Goal: Task Accomplishment & Management: Manage account settings

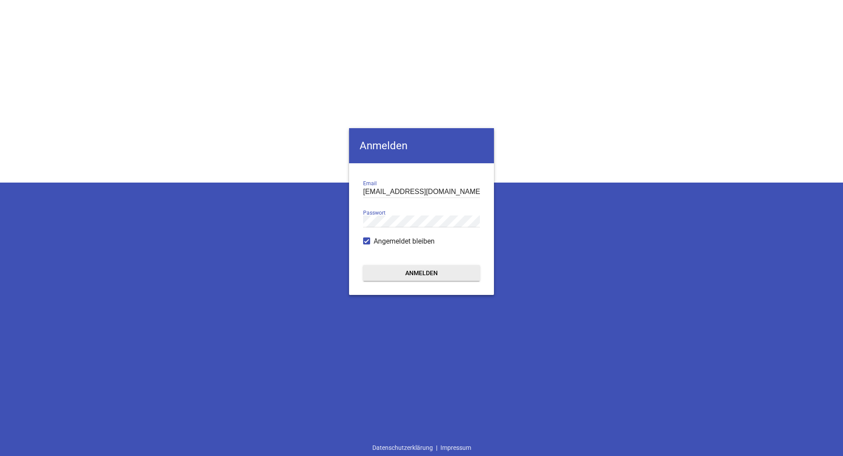
click at [429, 274] on button "Anmelden" at bounding box center [421, 273] width 117 height 16
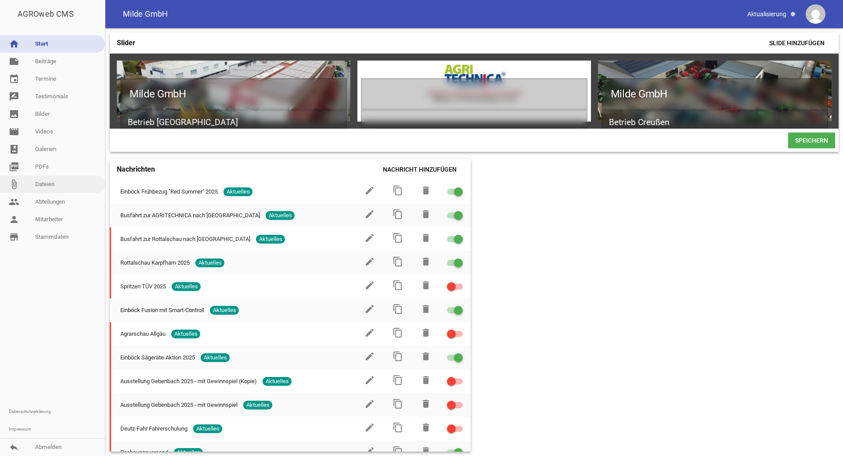
click at [37, 184] on link "attach_file Dateien" at bounding box center [52, 185] width 105 height 18
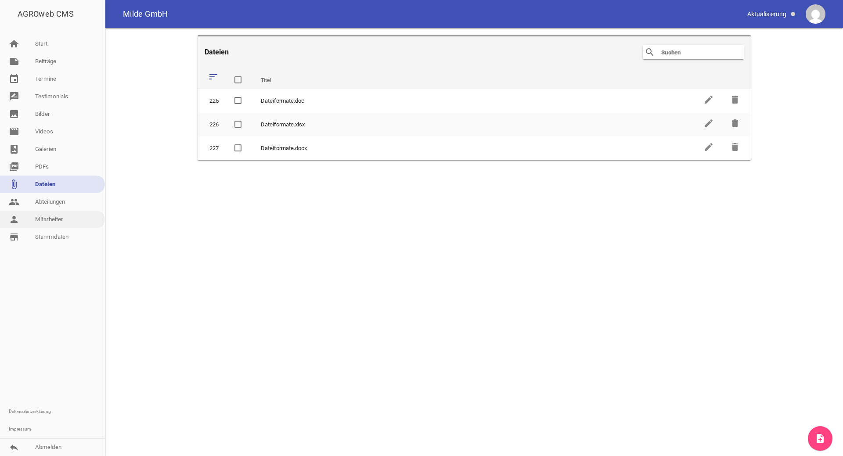
click at [58, 219] on link "person Mitarbeiter" at bounding box center [52, 220] width 105 height 18
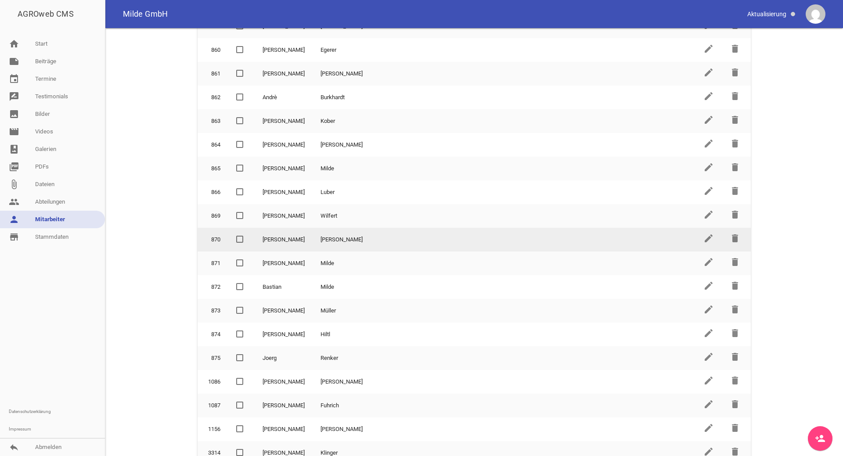
scroll to position [220, 0]
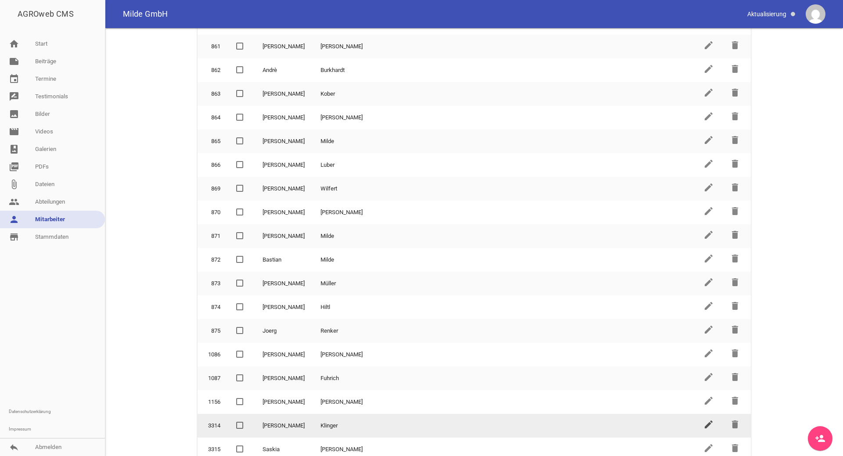
click at [710, 419] on icon "edit" at bounding box center [709, 424] width 11 height 11
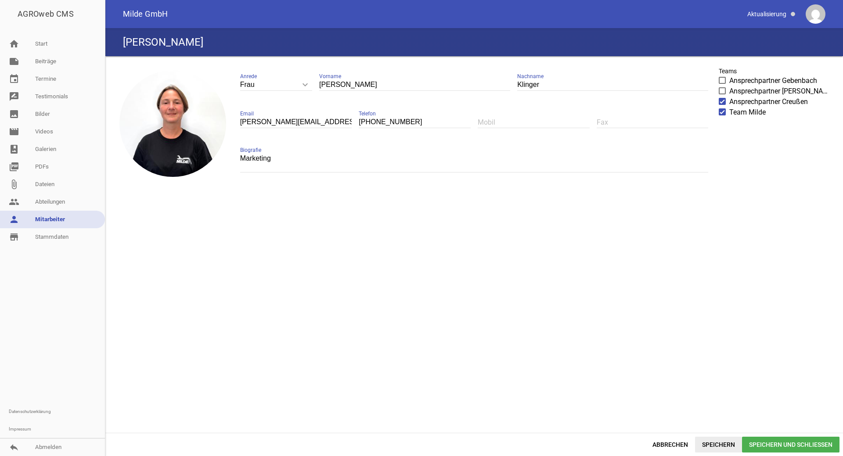
click at [712, 443] on span "Speichern" at bounding box center [718, 445] width 47 height 16
click at [53, 223] on link "person Mitarbeiter" at bounding box center [52, 220] width 105 height 18
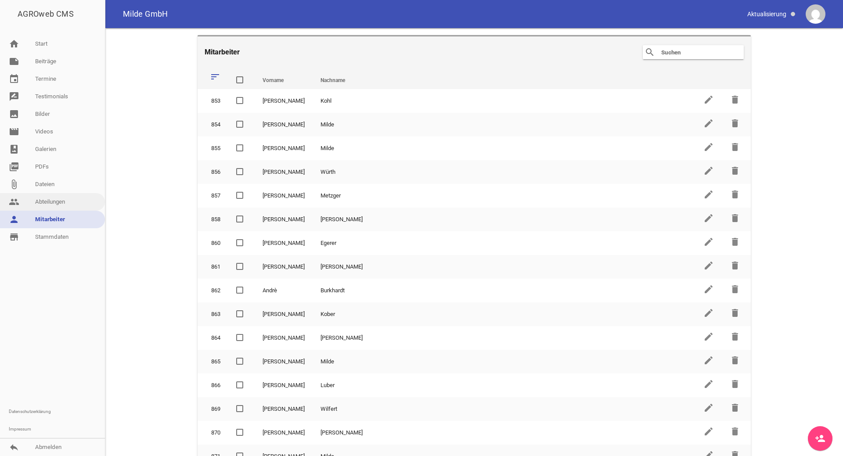
click at [31, 202] on link "people Abteilungen" at bounding box center [52, 202] width 105 height 18
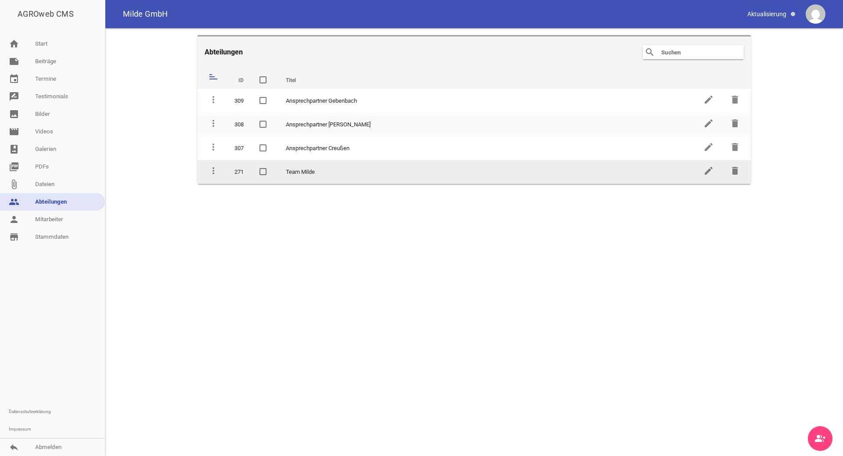
click at [303, 174] on td "Team Milde" at bounding box center [487, 172] width 418 height 24
click at [704, 173] on icon "edit" at bounding box center [709, 171] width 11 height 11
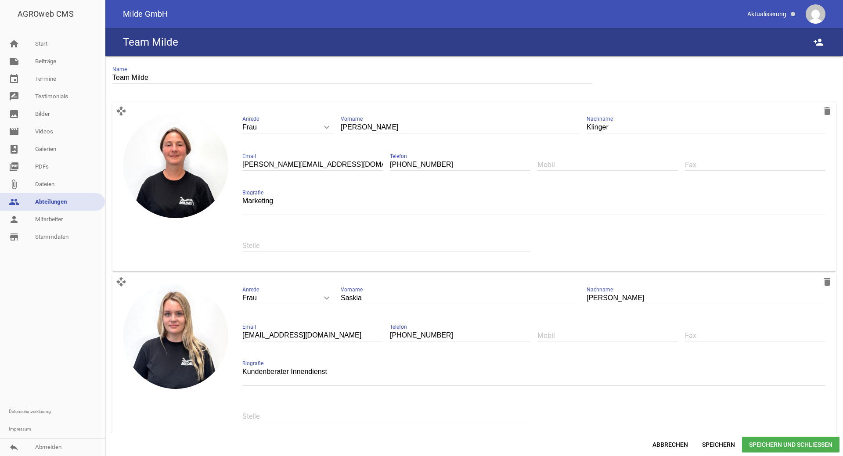
click at [715, 124] on input "Klinger" at bounding box center [706, 128] width 239 height 12
click at [716, 119] on div "Klinger Nachname" at bounding box center [706, 128] width 239 height 30
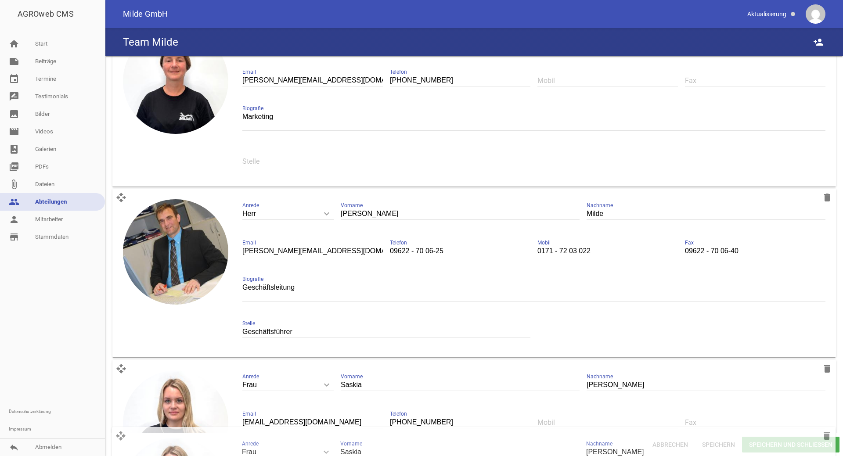
scroll to position [89, 0]
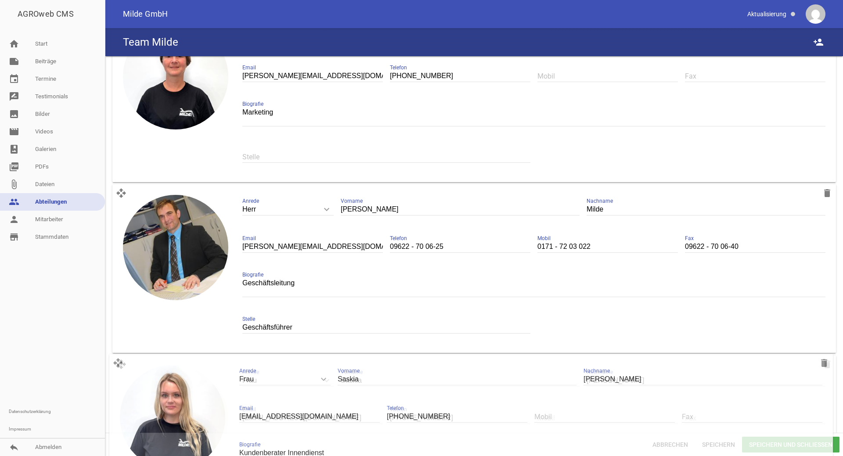
drag, startPoint x: 120, startPoint y: 239, endPoint x: 117, endPoint y: 362, distance: 123.5
click at [117, 362] on icon "open_with" at bounding box center [121, 365] width 18 height 18
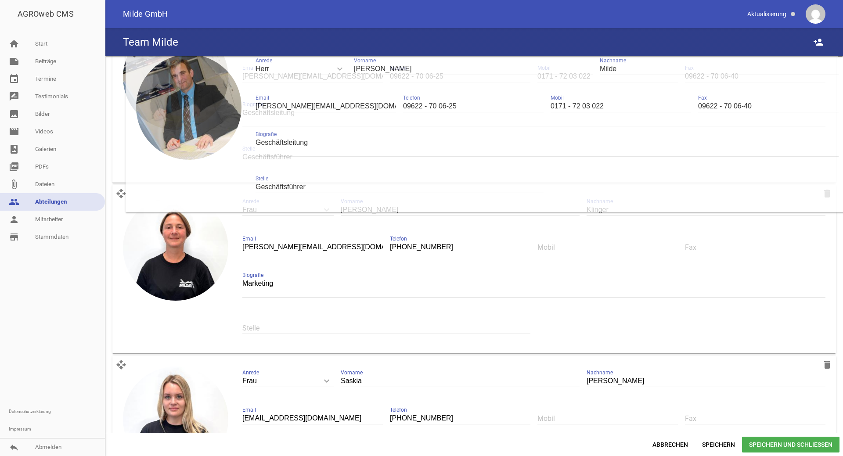
scroll to position [75, 0]
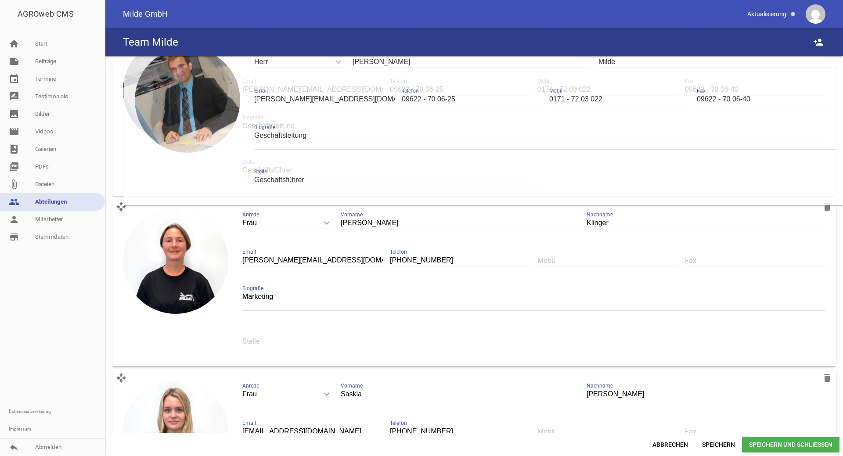
drag, startPoint x: 122, startPoint y: 198, endPoint x: 136, endPoint y: 60, distance: 138.7
click at [134, 49] on div "AGROweb CMS home Start note Beiträge label Aktuelles settings label Angebote se…" at bounding box center [421, 228] width 843 height 456
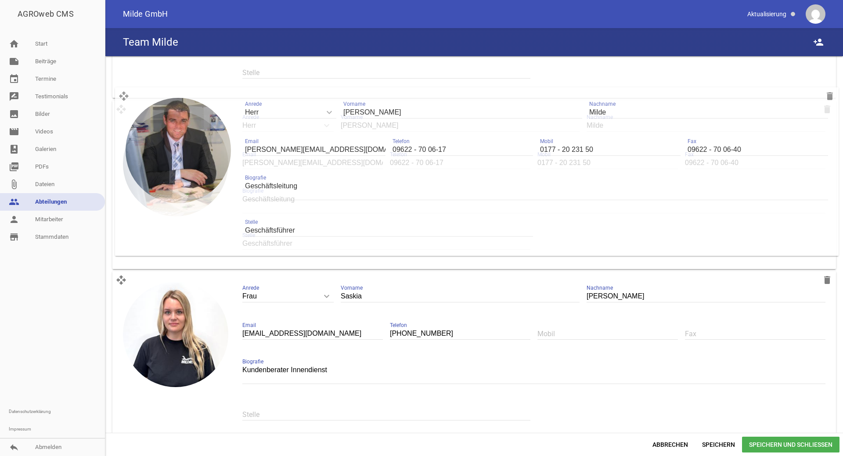
scroll to position [344, 0]
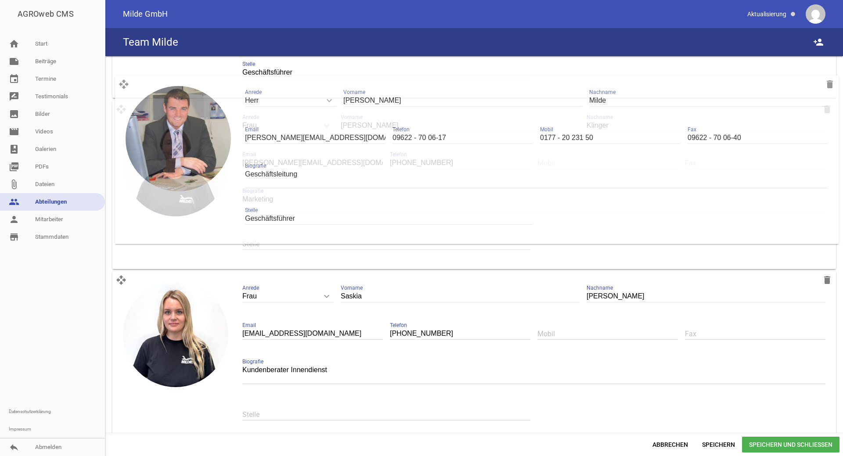
drag, startPoint x: 119, startPoint y: 282, endPoint x: 122, endPoint y: 84, distance: 198.1
click at [122, 84] on div "open_with delete image Herr keyboard_arrow_down Anrede Herr Frau [PERSON_NAME] …" at bounding box center [474, 13] width 724 height 169
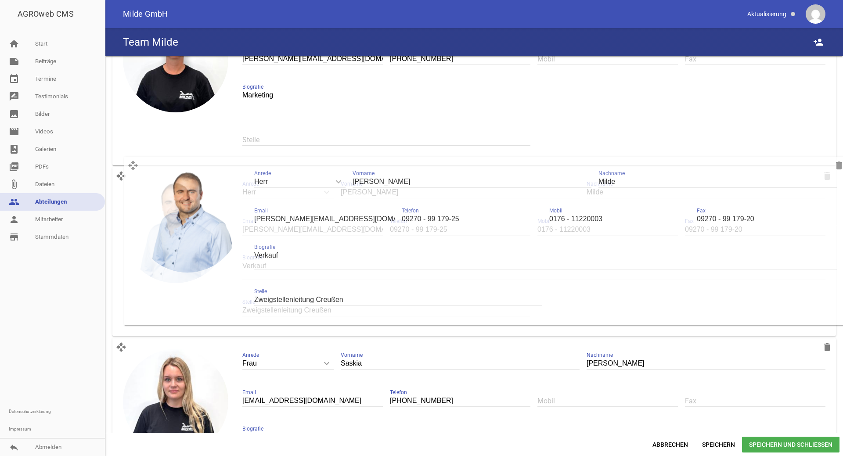
scroll to position [448, 0]
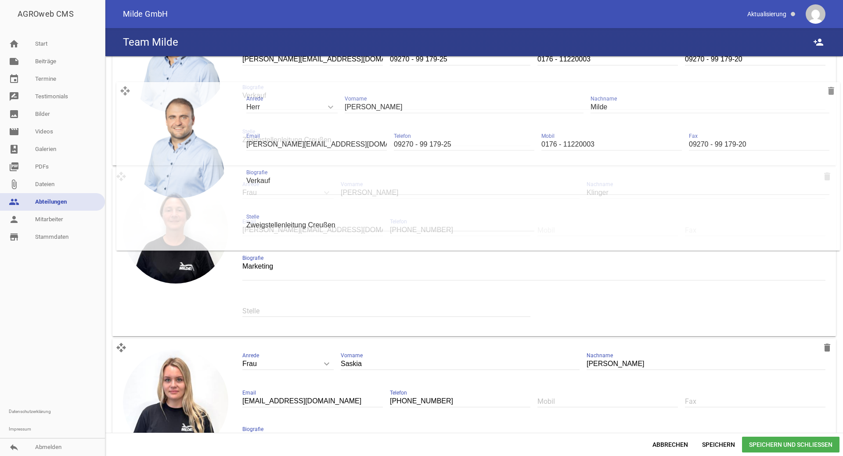
drag, startPoint x: 120, startPoint y: 354, endPoint x: 124, endPoint y: 94, distance: 259.2
click at [124, 94] on div "open_with delete image Herr keyboard_arrow_down Anrede Herr Frau [PERSON_NAME] …" at bounding box center [474, 81] width 724 height 169
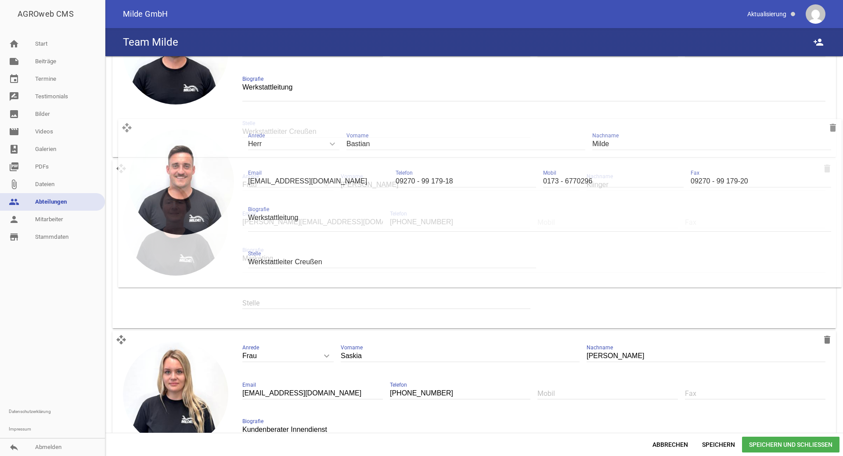
scroll to position [627, 0]
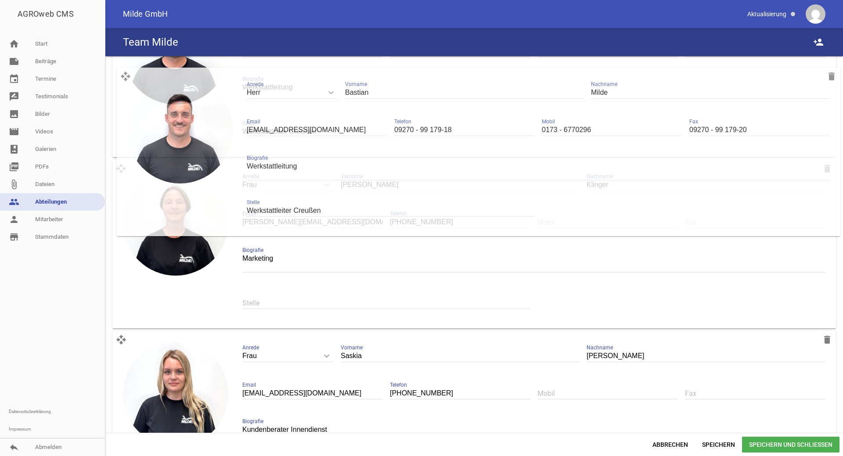
drag, startPoint x: 123, startPoint y: 340, endPoint x: 127, endPoint y: 74, distance: 265.8
click at [127, 74] on div "open_with delete image Herr keyboard_arrow_down Anrede Herr [PERSON_NAME] Vorna…" at bounding box center [474, 73] width 724 height 169
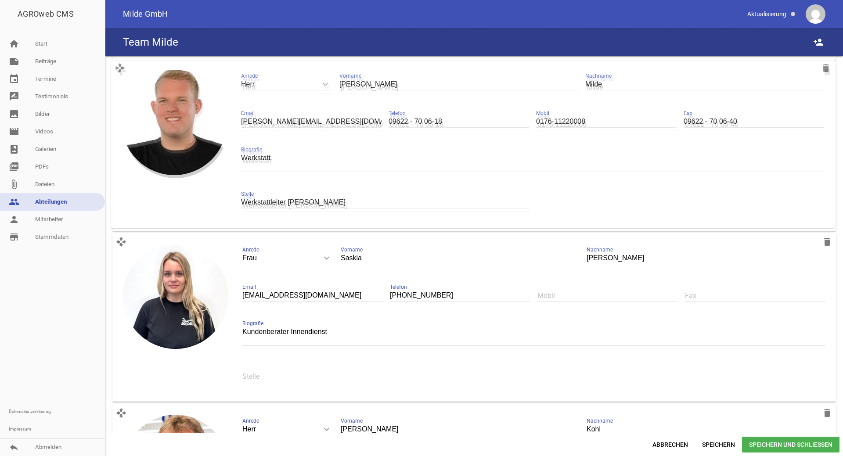
scroll to position [882, 0]
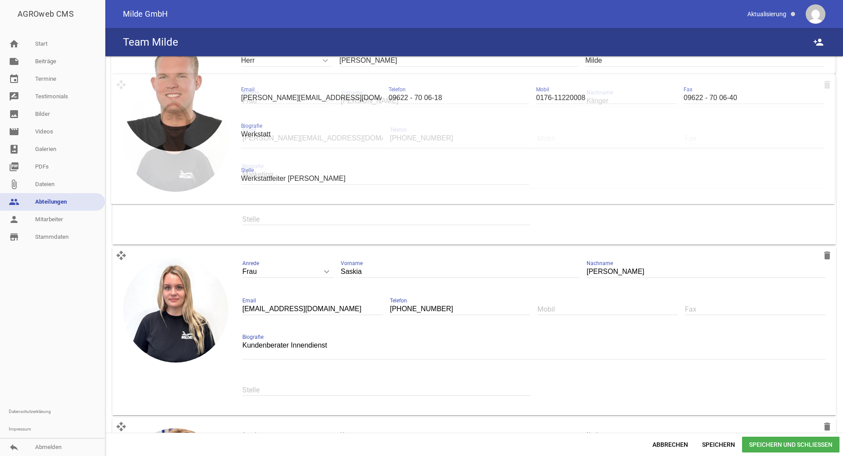
drag, startPoint x: 122, startPoint y: 242, endPoint x: 120, endPoint y: 42, distance: 200.3
click at [120, 42] on div "AGROweb CMS home Start note Beiträge label Aktuelles settings label Angebote se…" at bounding box center [421, 228] width 843 height 456
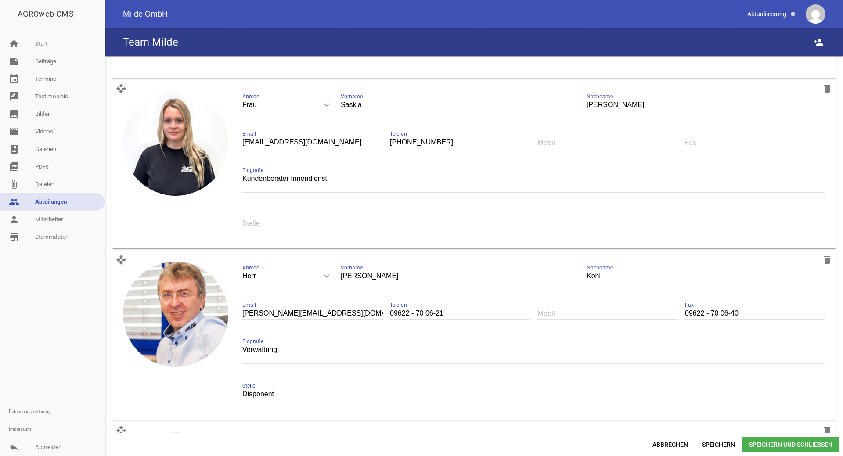
scroll to position [1061, 0]
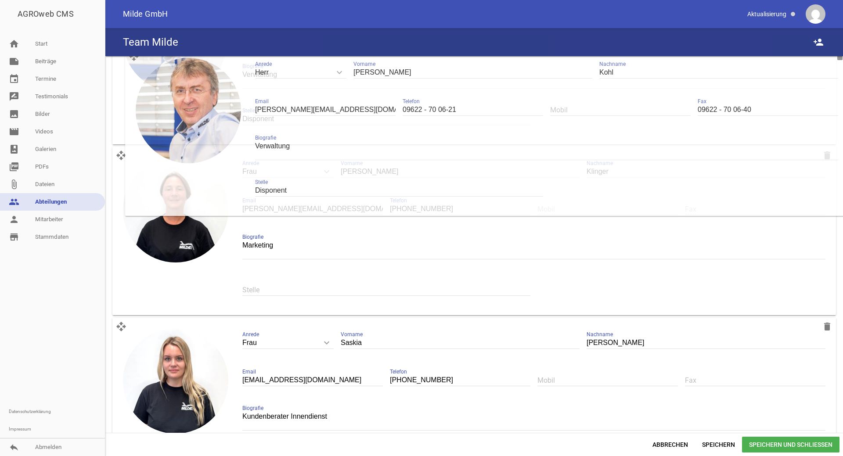
drag, startPoint x: 121, startPoint y: 251, endPoint x: 134, endPoint y: 58, distance: 194.1
click at [134, 58] on div "open_with delete image Herr keyboard_arrow_down Anrede Herr [PERSON_NAME] [PERS…" at bounding box center [474, 60] width 724 height 169
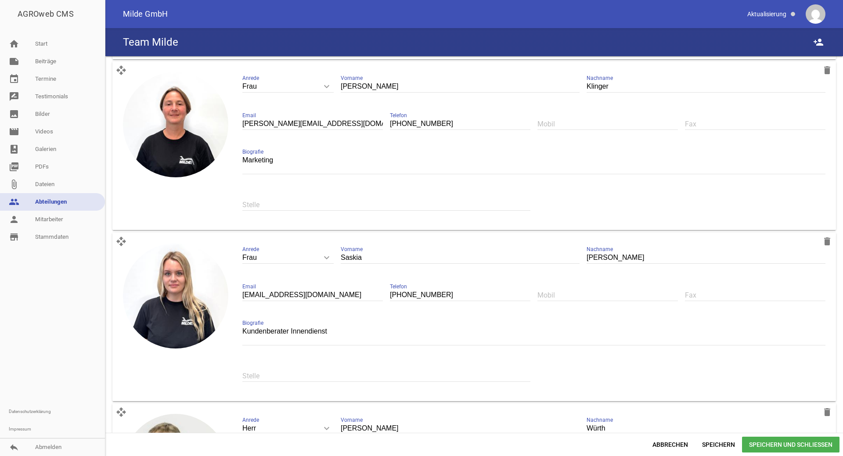
scroll to position [1202, 0]
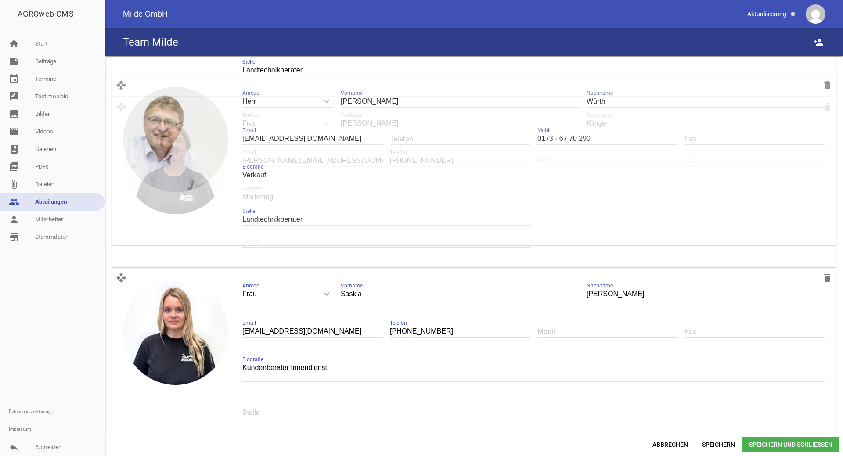
drag, startPoint x: 119, startPoint y: 280, endPoint x: 119, endPoint y: 85, distance: 195.5
click at [119, 85] on div "open_with delete image Herr keyboard_arrow_down Anrede Herr Frau [PERSON_NAME] …" at bounding box center [474, 11] width 724 height 169
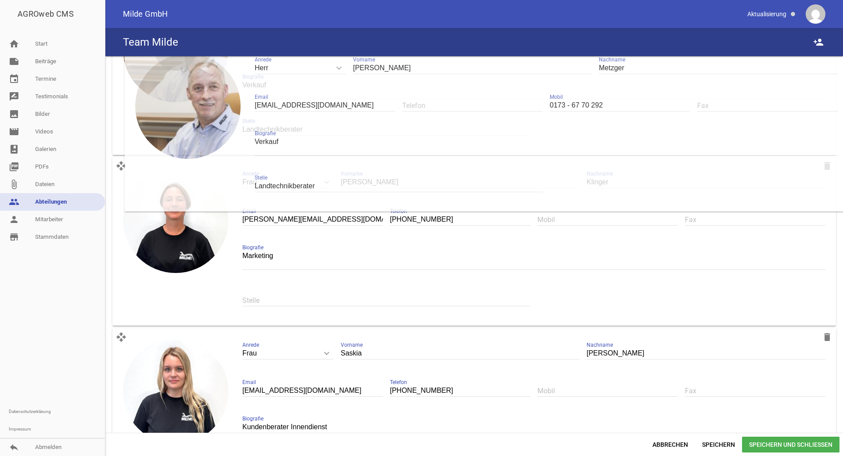
scroll to position [1309, 0]
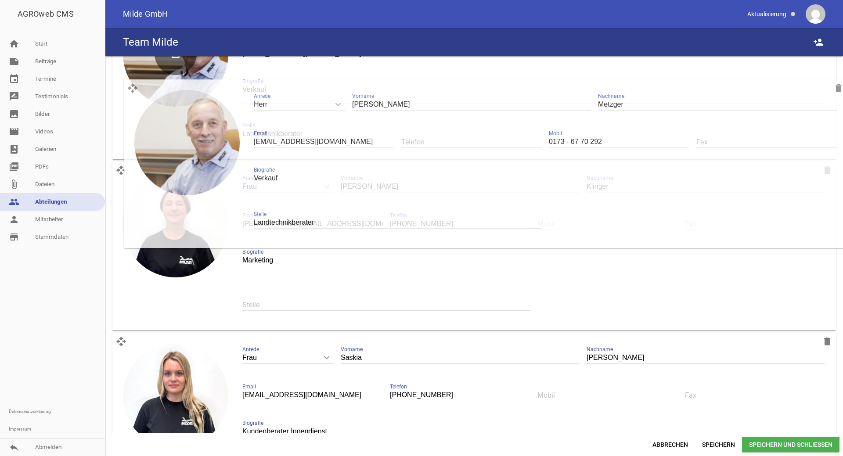
drag, startPoint x: 124, startPoint y: 316, endPoint x: 135, endPoint y: 87, distance: 229.6
click at [135, 87] on div "open_with delete image Herr keyboard_arrow_down Anrede Herr Frau [PERSON_NAME] …" at bounding box center [474, 75] width 724 height 169
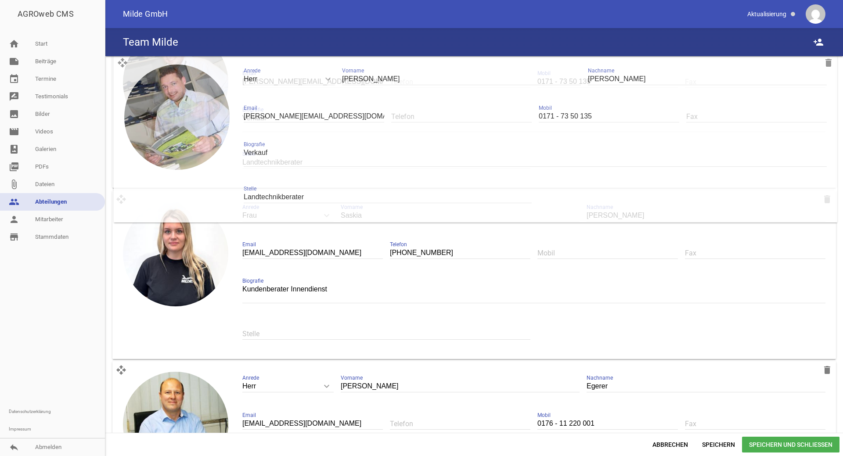
scroll to position [1619, 0]
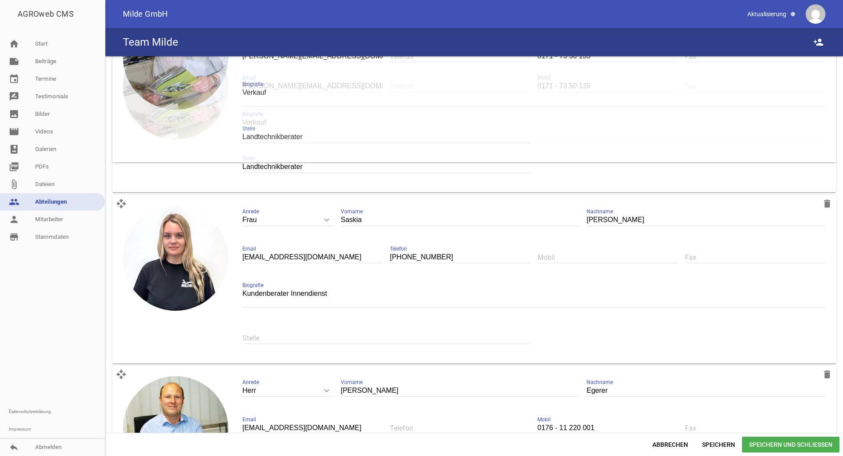
drag, startPoint x: 123, startPoint y: 198, endPoint x: 123, endPoint y: -2, distance: 200.3
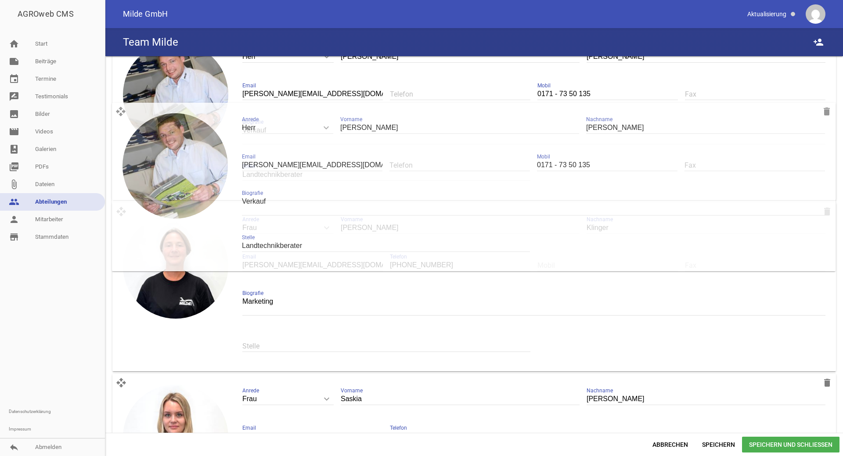
scroll to position [1439, 0]
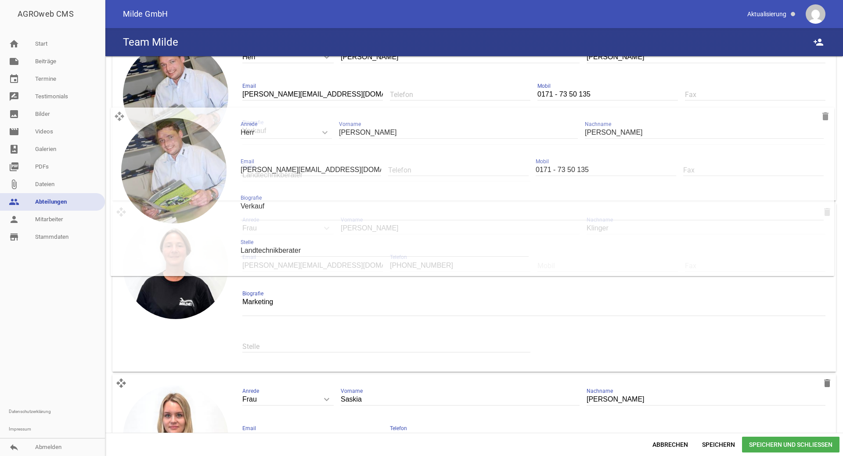
drag, startPoint x: 122, startPoint y: 213, endPoint x: 132, endPoint y: 210, distance: 10.1
click at [120, 116] on div "open_with delete image Herr keyboard_arrow_down Anrede Herr Frau [PERSON_NAME] …" at bounding box center [474, 116] width 724 height 169
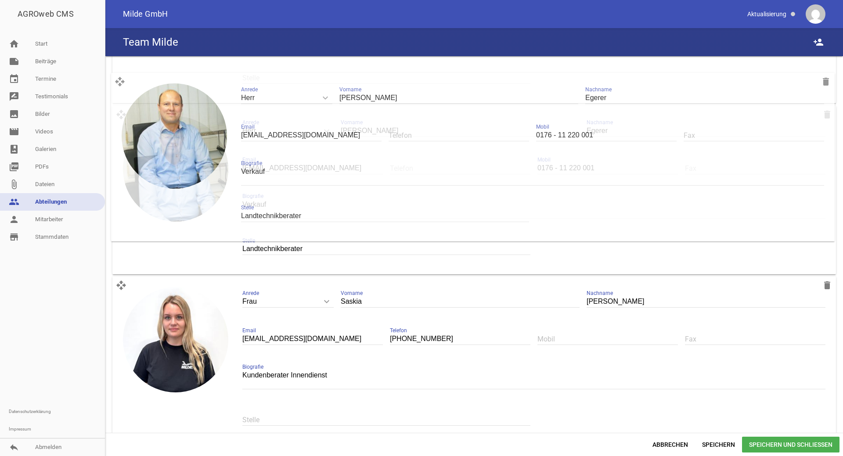
scroll to position [1703, 0]
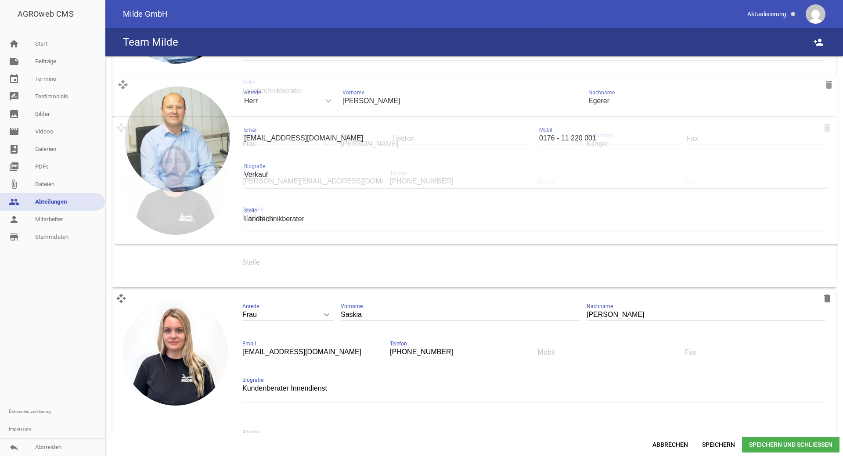
drag, startPoint x: 123, startPoint y: 285, endPoint x: 124, endPoint y: 82, distance: 202.9
click at [124, 82] on div "open_with delete image Herr keyboard_arrow_down Anrede Herr Frau [PERSON_NAME] …" at bounding box center [474, 32] width 724 height 169
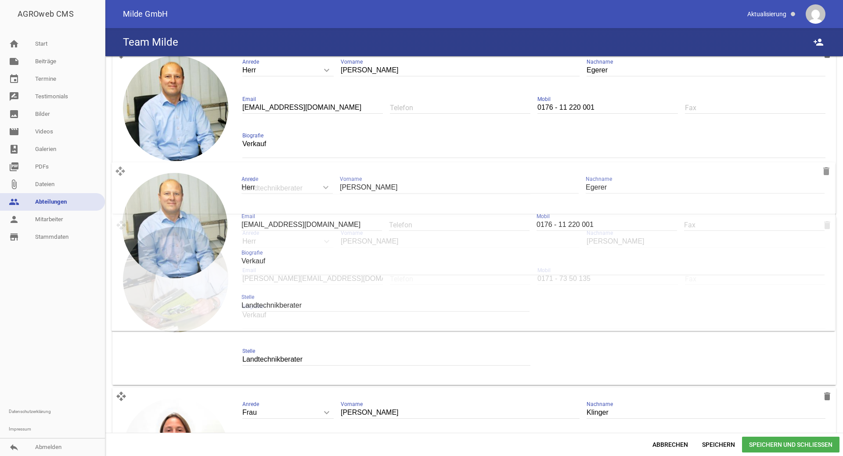
scroll to position [1426, 0]
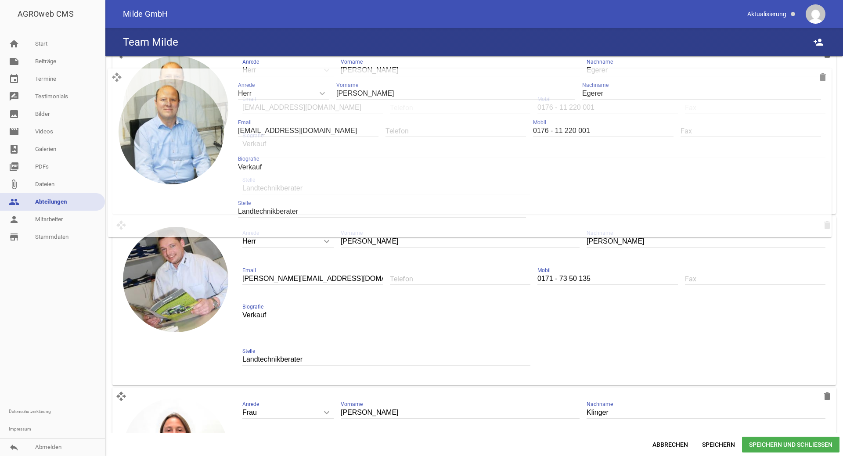
drag, startPoint x: 120, startPoint y: 228, endPoint x: 116, endPoint y: 81, distance: 146.7
click at [116, 78] on div "open_with delete image Herr keyboard_arrow_down Anrede Herr Frau [PERSON_NAME] …" at bounding box center [474, 129] width 724 height 169
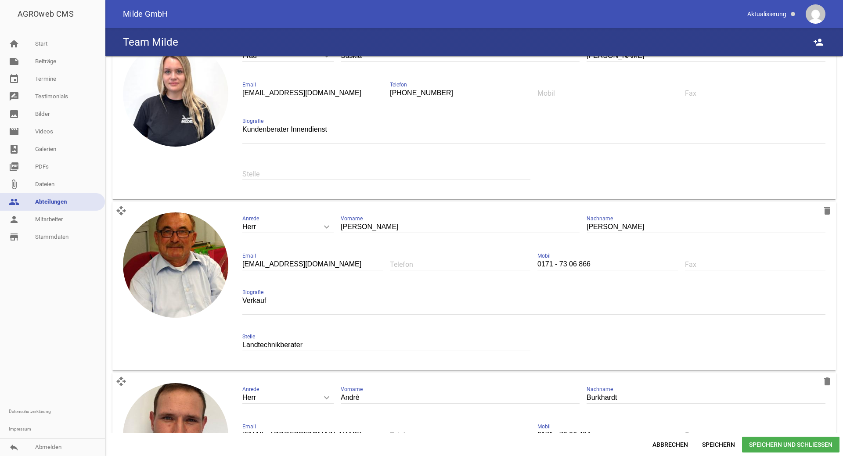
scroll to position [2008, 0]
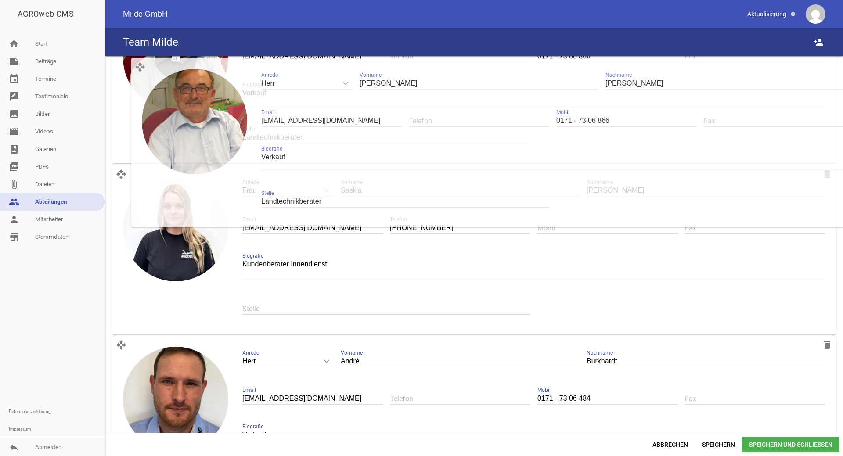
drag, startPoint x: 123, startPoint y: 157, endPoint x: 142, endPoint y: 66, distance: 93.3
click at [142, 66] on div "open_with delete image Herr keyboard_arrow_down Anrede Herr Frau [PERSON_NAME] …" at bounding box center [474, 78] width 724 height 169
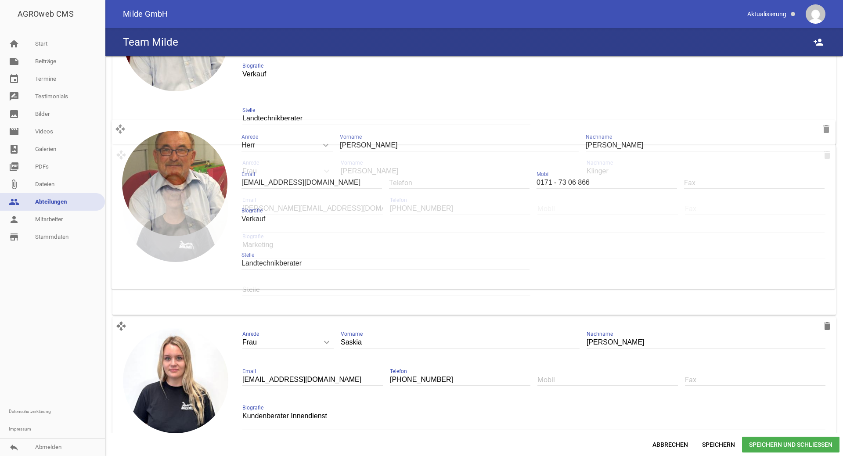
scroll to position [1838, 0]
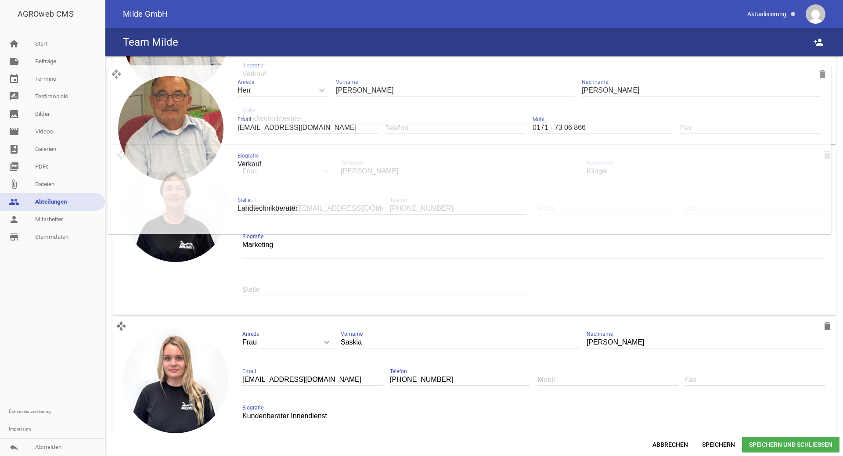
drag, startPoint x: 120, startPoint y: 154, endPoint x: 115, endPoint y: 71, distance: 83.2
click at [115, 71] on div "open_with delete image Herr keyboard_arrow_down Anrede Herr Frau [PERSON_NAME] …" at bounding box center [474, 59] width 724 height 169
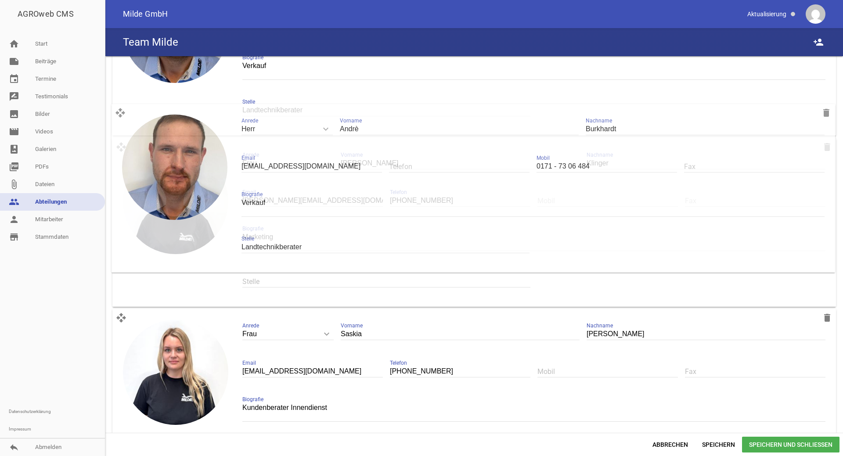
scroll to position [2017, 0]
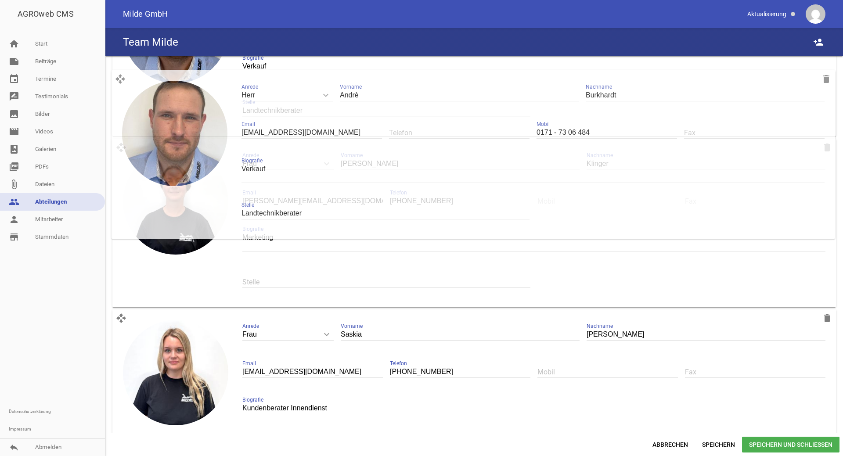
drag, startPoint x: 122, startPoint y: 323, endPoint x: 121, endPoint y: 81, distance: 241.6
click at [121, 81] on div "open_with delete image Herr keyboard_arrow_down Anrede Herr Frau [PERSON_NAME] …" at bounding box center [474, 51] width 724 height 169
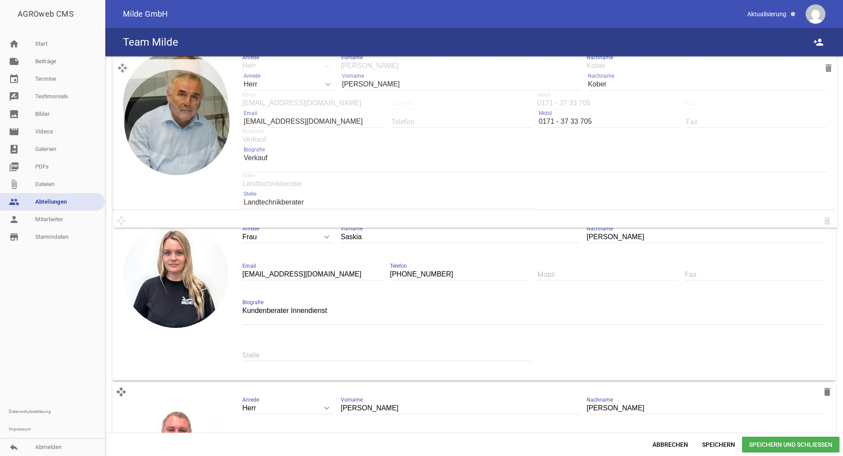
scroll to position [2277, 0]
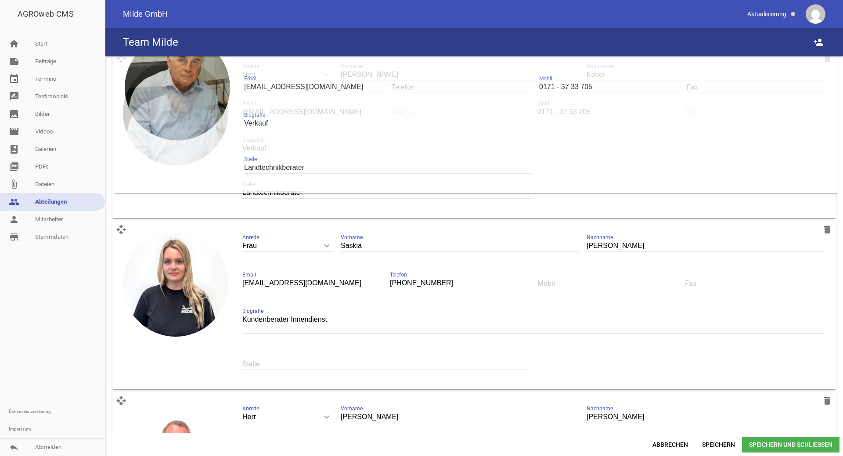
drag, startPoint x: 121, startPoint y: 221, endPoint x: 122, endPoint y: 31, distance: 189.8
click at [122, 31] on div "AGROweb CMS home Start note Beiträge label Aktuelles settings label Angebote se…" at bounding box center [421, 228] width 843 height 456
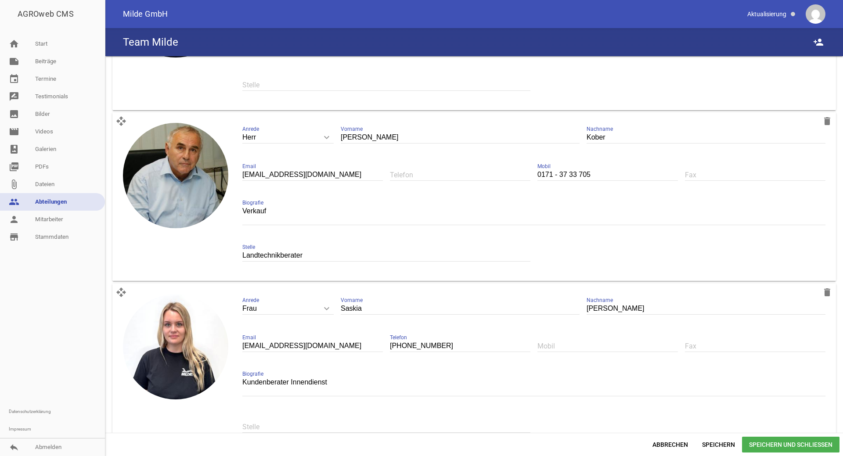
scroll to position [2187, 0]
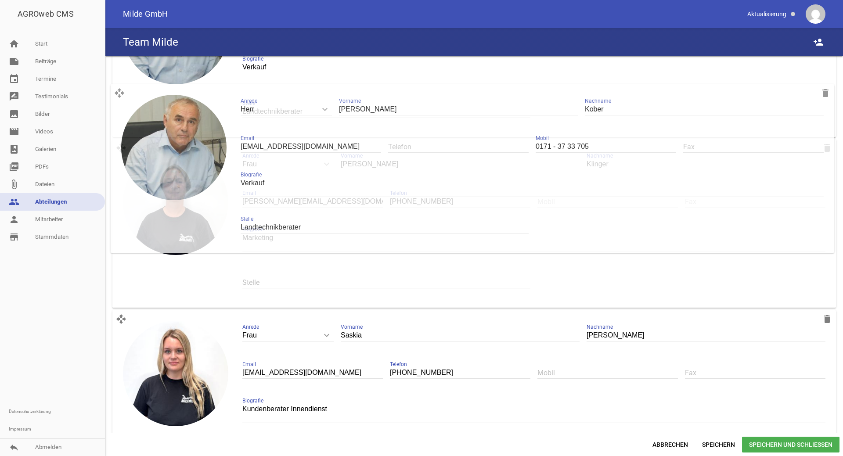
drag, startPoint x: 121, startPoint y: 148, endPoint x: 119, endPoint y: 90, distance: 57.6
click at [119, 90] on div "open_with delete image Herr keyboard_arrow_down Anrede Herr Frau [PERSON_NAME] …" at bounding box center [474, 52] width 724 height 169
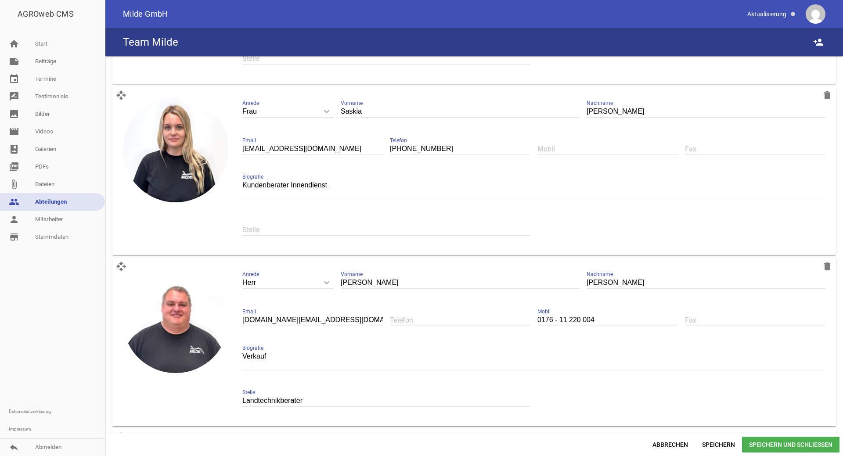
scroll to position [2456, 0]
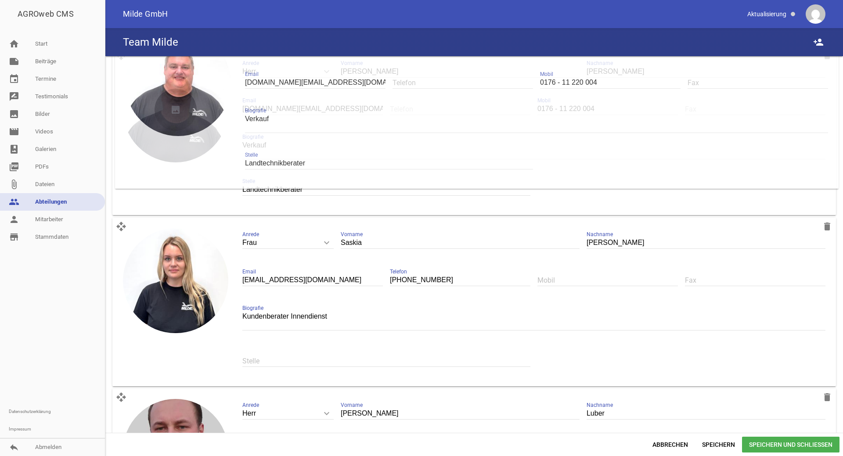
drag, startPoint x: 122, startPoint y: 224, endPoint x: 173, endPoint y: 86, distance: 147.2
click at [125, 31] on div "AGROweb CMS home Start note Beiträge label Aktuelles settings label Angebote se…" at bounding box center [421, 228] width 843 height 456
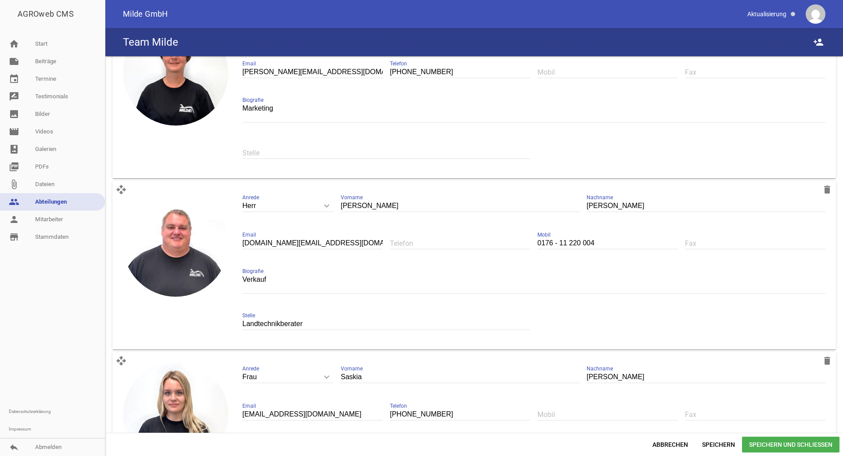
scroll to position [2183, 0]
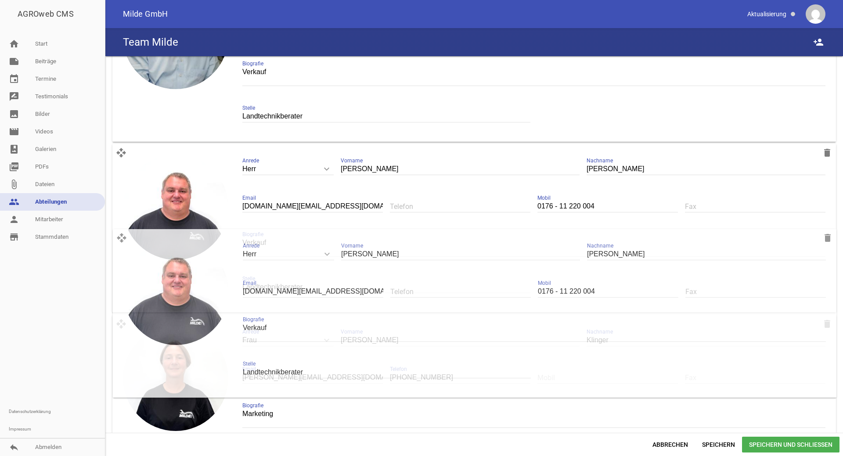
drag, startPoint x: 122, startPoint y: 325, endPoint x: 122, endPoint y: 237, distance: 88.3
click at [122, 237] on div "open_with delete image Herr keyboard_arrow_down Anrede Herr Frau [PERSON_NAME] …" at bounding box center [474, 228] width 724 height 169
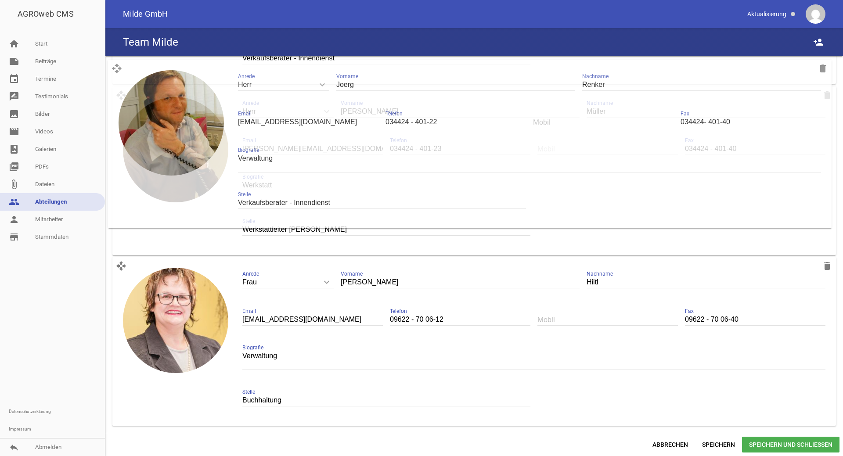
scroll to position [3776, 0]
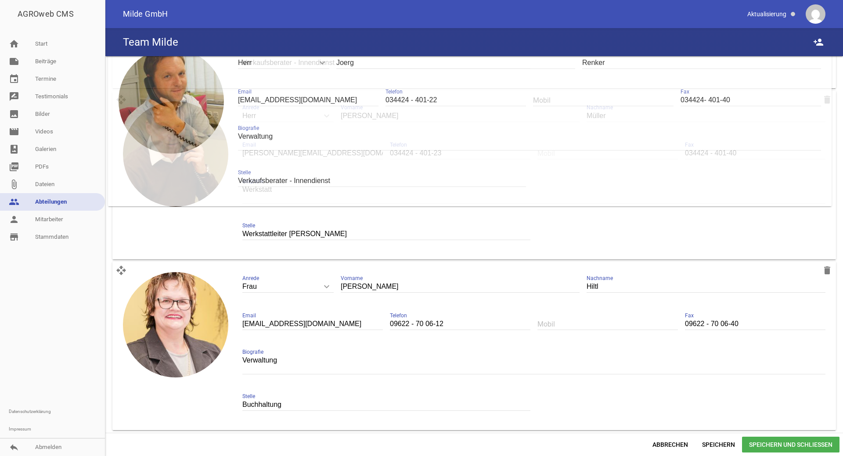
drag, startPoint x: 119, startPoint y: 268, endPoint x: 115, endPoint y: 46, distance: 222.3
click at [115, 46] on div "AGROweb CMS home Start note Beiträge label Aktuelles settings label Angebote se…" at bounding box center [421, 228] width 843 height 456
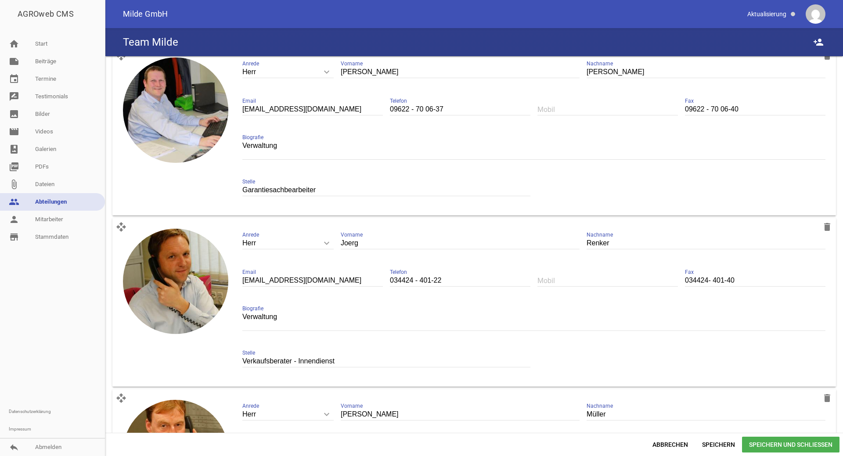
scroll to position [3418, 0]
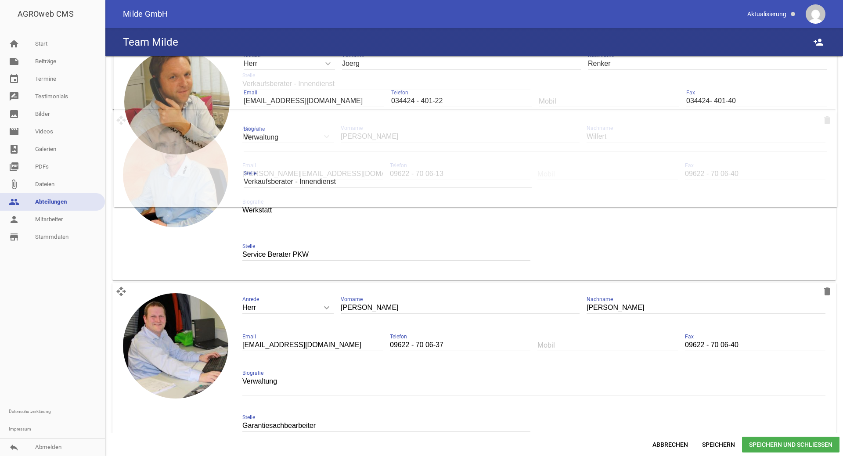
drag, startPoint x: 119, startPoint y: 287, endPoint x: 120, endPoint y: 45, distance: 242.0
click at [120, 45] on div "AGROweb CMS home Start note Beiträge label Aktuelles settings label Angebote se…" at bounding box center [421, 228] width 843 height 456
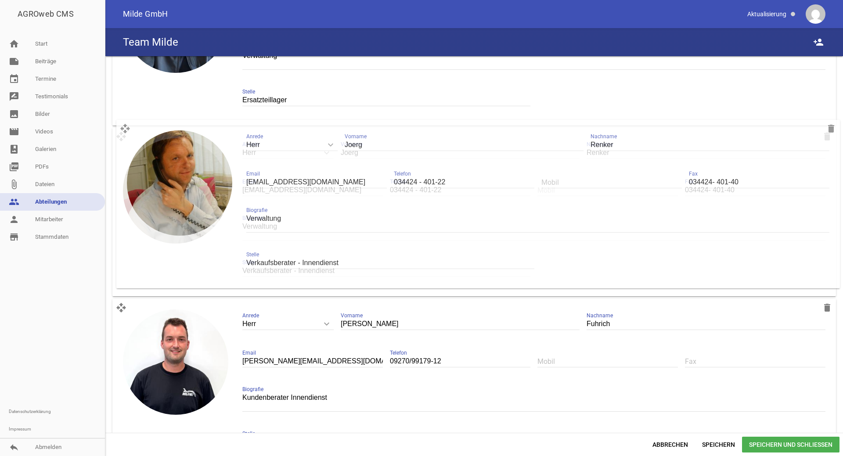
scroll to position [3054, 0]
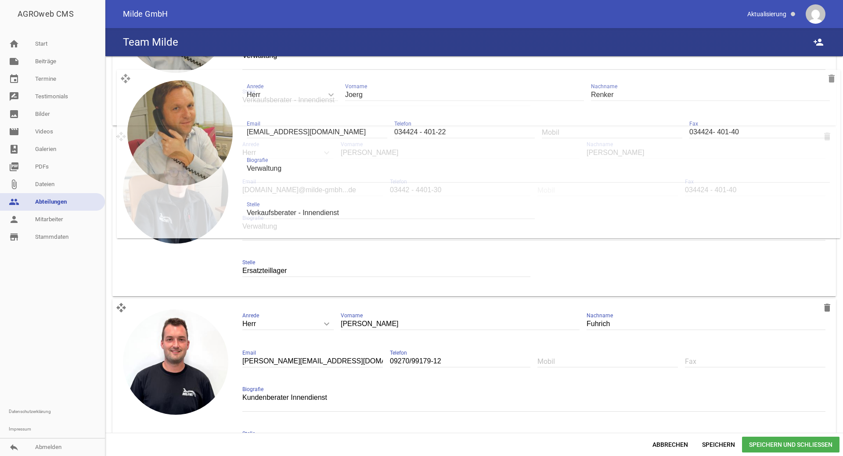
drag, startPoint x: 121, startPoint y: 311, endPoint x: 126, endPoint y: 79, distance: 231.5
click at [126, 79] on div "open_with delete image Herr keyboard_arrow_down Anrede Herr Frau [PERSON_NAME] …" at bounding box center [474, 41] width 724 height 169
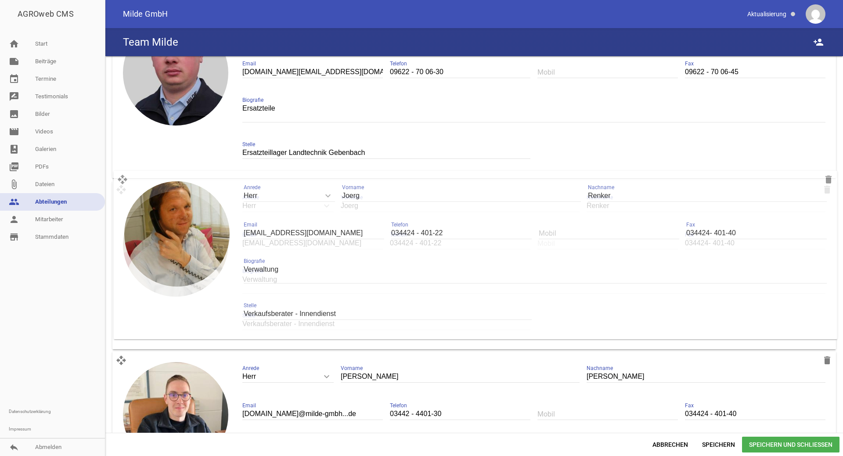
scroll to position [2830, 0]
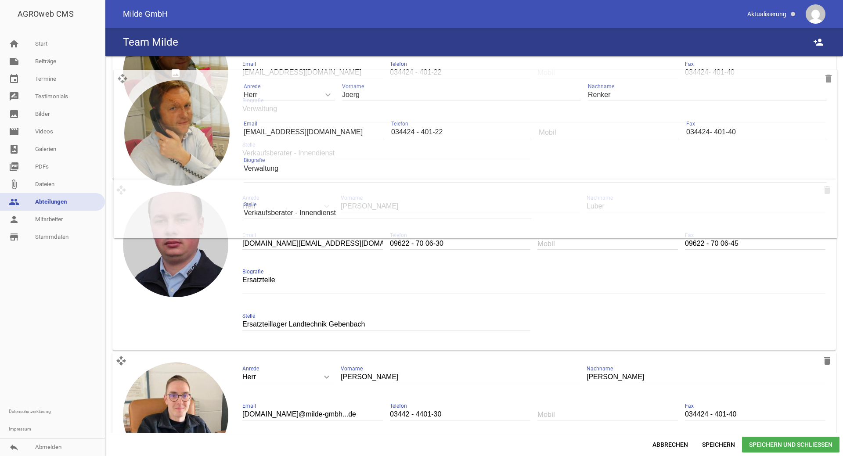
drag, startPoint x: 122, startPoint y: 190, endPoint x: 124, endPoint y: 82, distance: 107.6
click at [123, 79] on div "open_with delete image Herr keyboard_arrow_down Anrede Herr Frau [PERSON_NAME] …" at bounding box center [474, 94] width 724 height 169
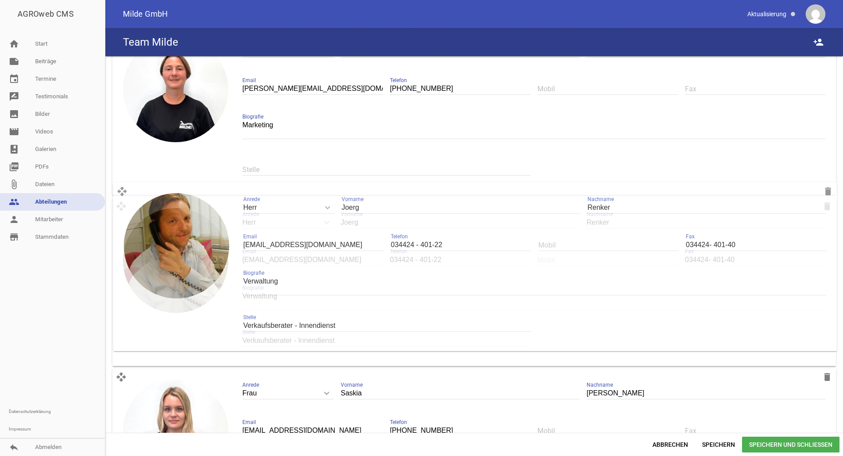
scroll to position [2472, 0]
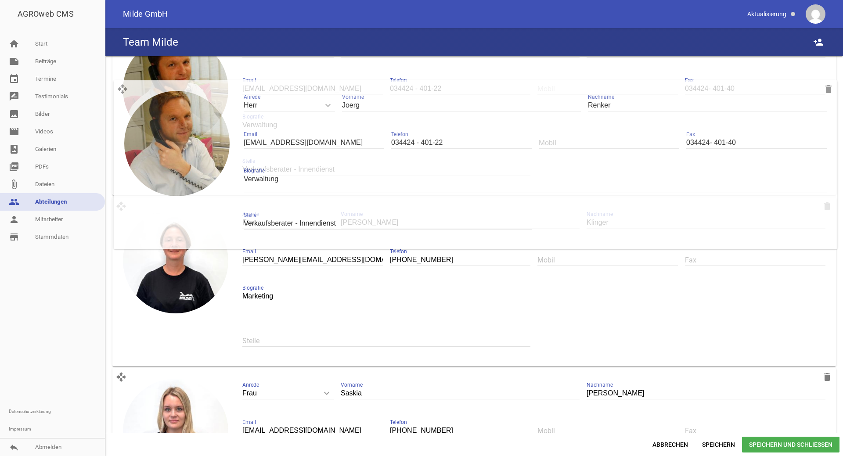
drag, startPoint x: 119, startPoint y: 377, endPoint x: 121, endPoint y: 87, distance: 290.3
click at [121, 87] on div "open_with delete image Herr keyboard_arrow_down Anrede Herr Frau [PERSON_NAME] …" at bounding box center [474, 110] width 724 height 169
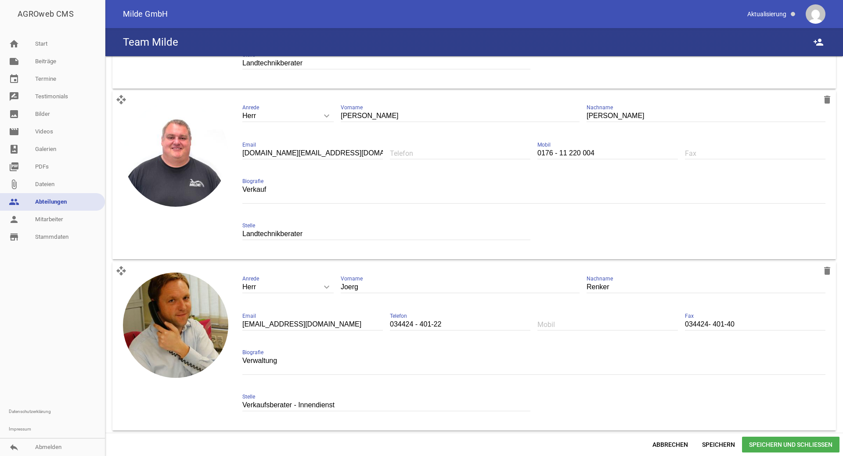
scroll to position [2292, 0]
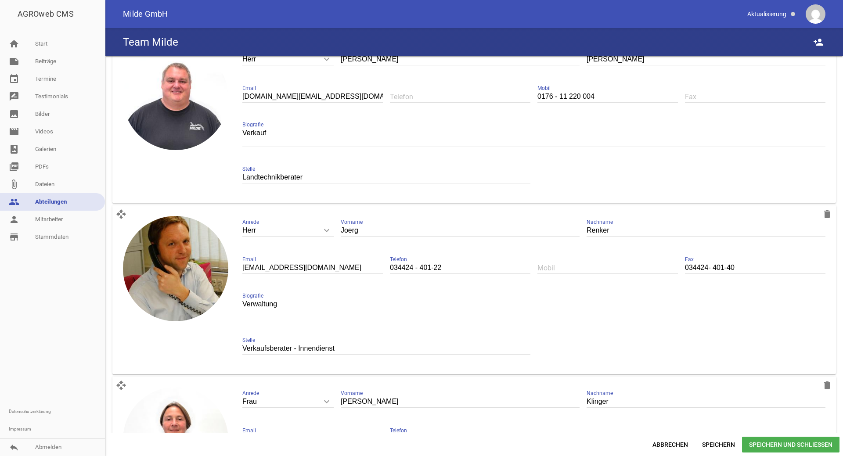
click at [795, 441] on span "Speichern und Schließen" at bounding box center [791, 445] width 98 height 16
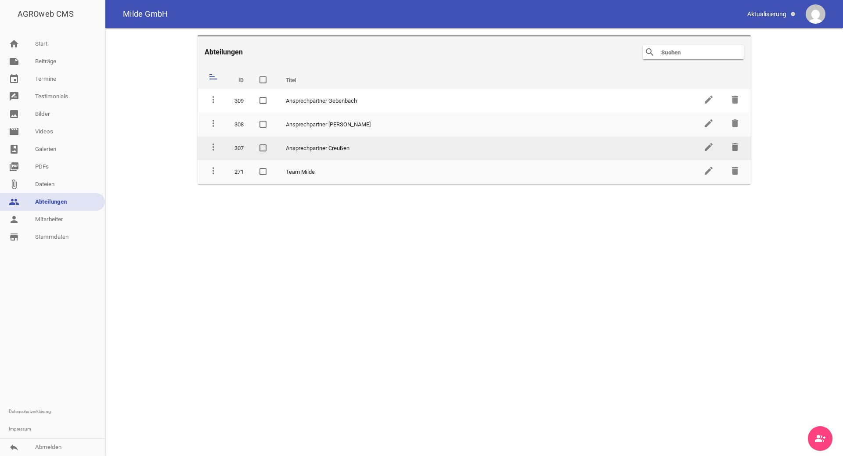
click at [333, 146] on td "Ansprechpartner Creußen" at bounding box center [487, 149] width 418 height 24
click at [708, 148] on icon "edit" at bounding box center [709, 147] width 11 height 11
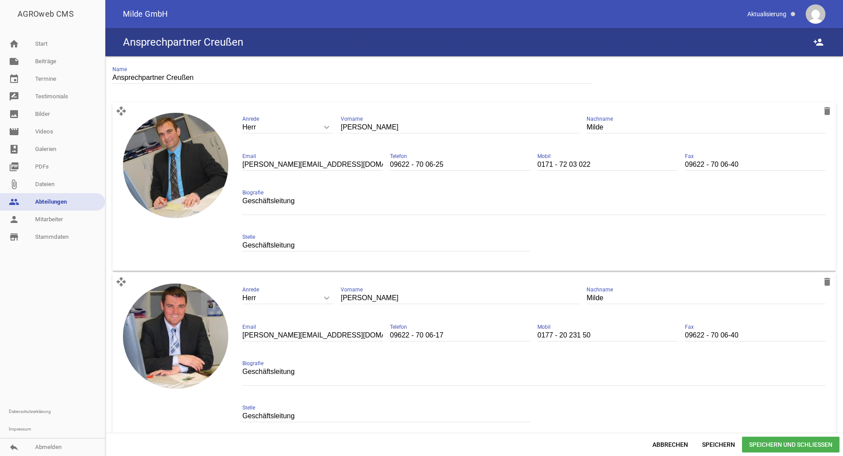
click at [56, 201] on link "people Abteilungen" at bounding box center [52, 202] width 105 height 18
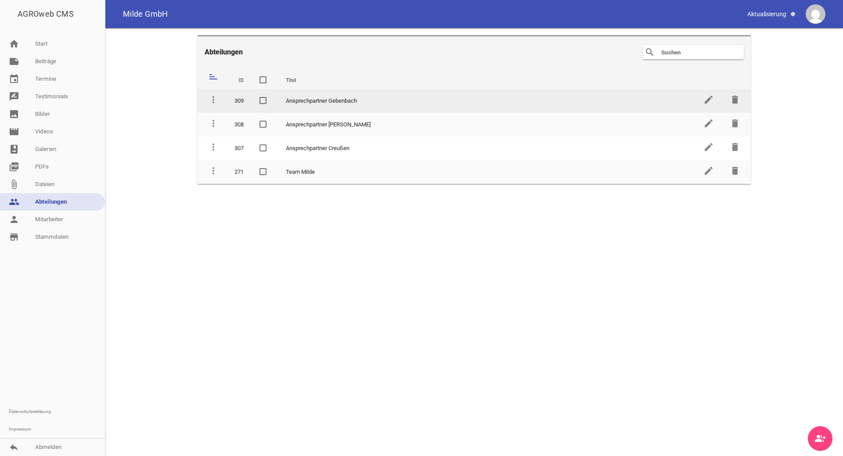
click at [306, 100] on td "Ansprechpartner Gebenbach" at bounding box center [487, 101] width 418 height 24
click at [708, 101] on icon "edit" at bounding box center [709, 99] width 11 height 11
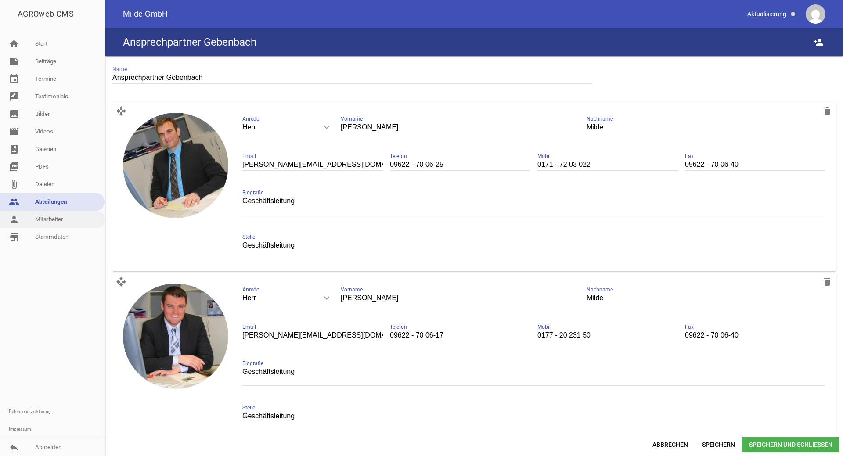
click at [40, 224] on link "person Mitarbeiter" at bounding box center [52, 220] width 105 height 18
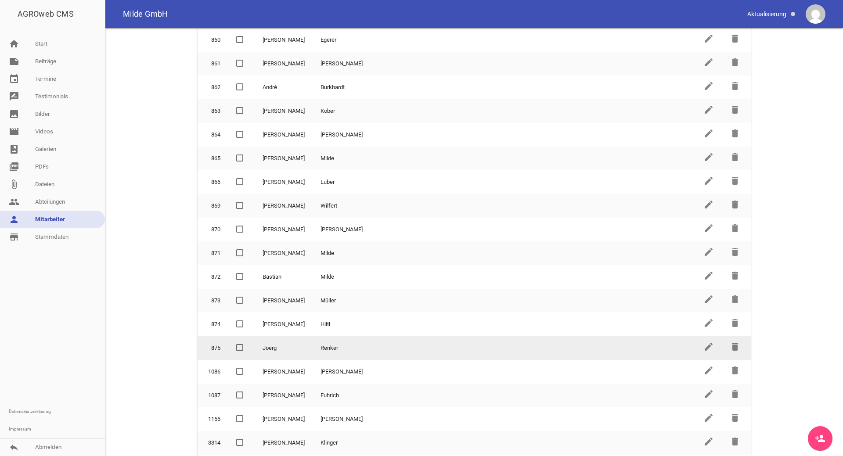
scroll to position [220, 0]
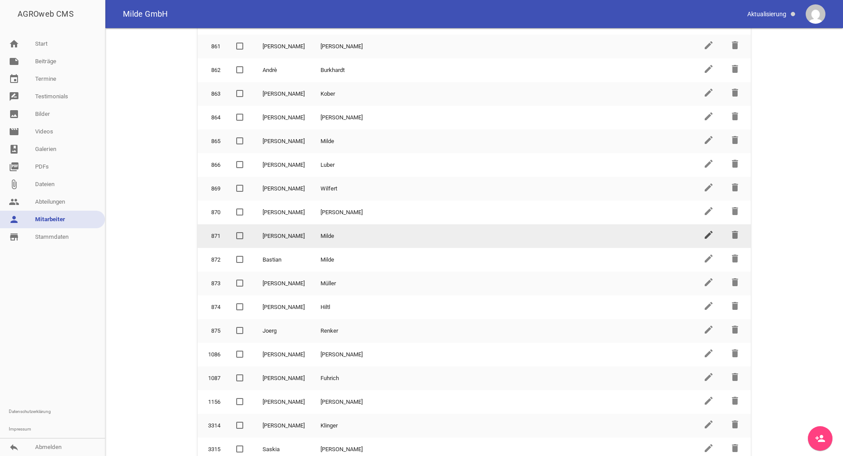
click at [708, 230] on icon "edit" at bounding box center [709, 235] width 11 height 11
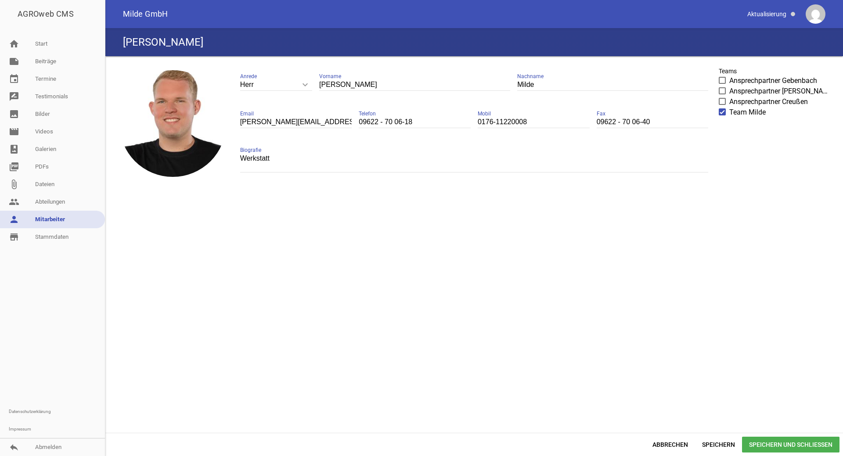
click at [725, 80] on span at bounding box center [723, 80] width 6 height 5
click at [730, 76] on input "Ansprechpartner Gebenbach" at bounding box center [730, 76] width 0 height 0
click at [774, 444] on span "Speichern und Schließen" at bounding box center [791, 445] width 98 height 16
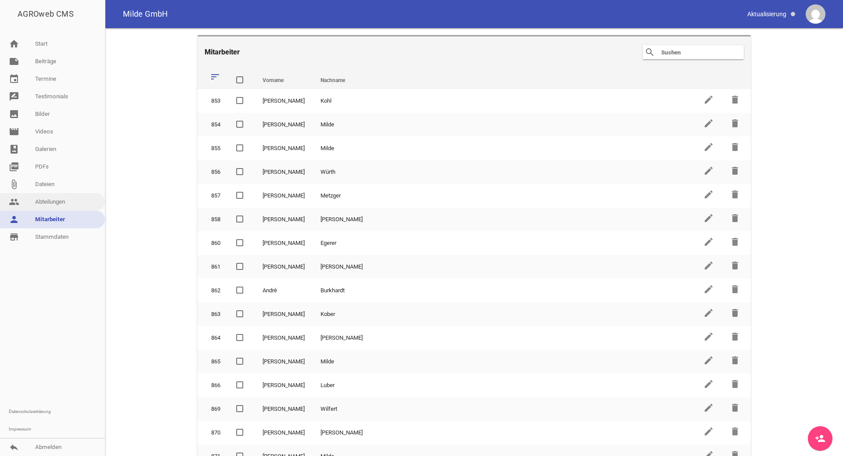
click at [49, 206] on link "people Abteilungen" at bounding box center [52, 202] width 105 height 18
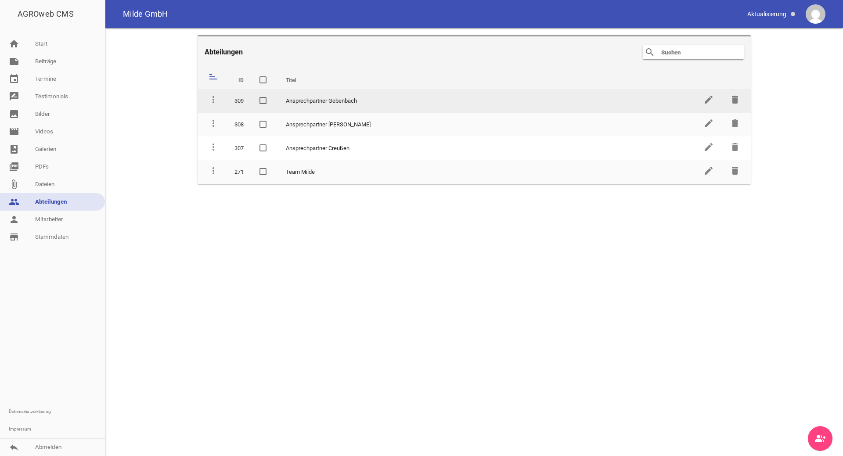
click at [323, 105] on td "Ansprechpartner Gebenbach" at bounding box center [487, 101] width 418 height 24
click at [711, 98] on icon "edit" at bounding box center [709, 99] width 11 height 11
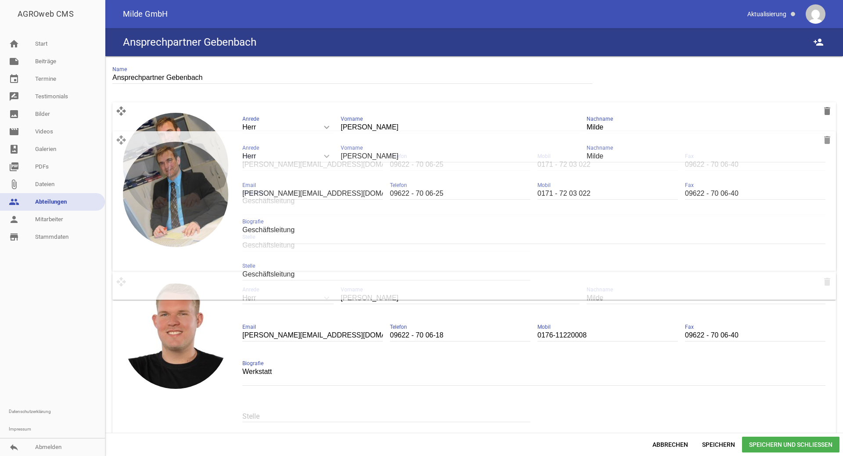
drag, startPoint x: 122, startPoint y: 284, endPoint x: 122, endPoint y: 139, distance: 144.5
click at [122, 139] on div "open_with delete image Herr keyboard_arrow_down Anrede Herr [PERSON_NAME] Vorna…" at bounding box center [474, 186] width 724 height 169
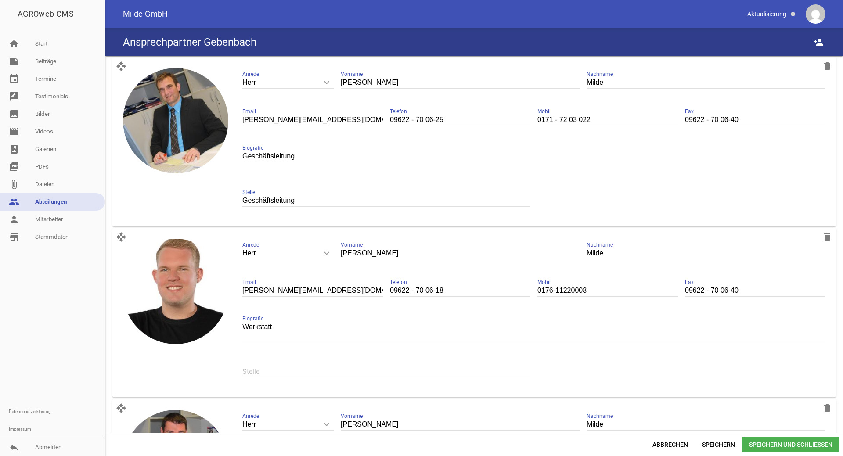
scroll to position [90, 0]
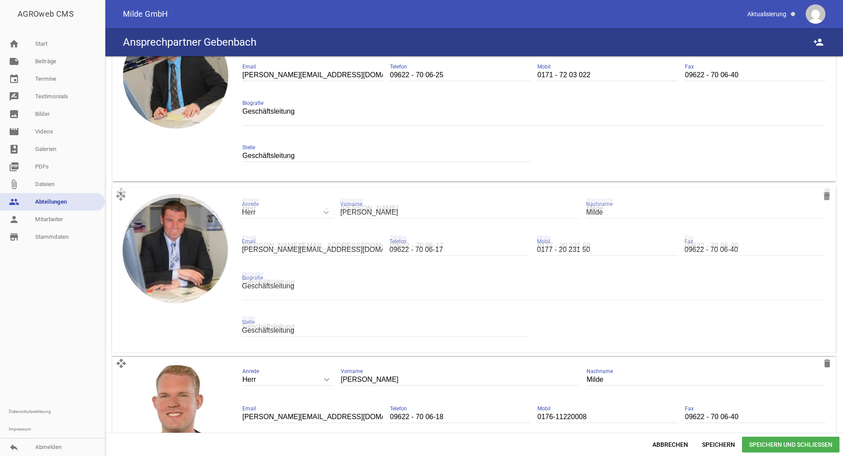
drag, startPoint x: 120, startPoint y: 365, endPoint x: 118, endPoint y: 185, distance: 180.1
click at [118, 185] on icon "open_with" at bounding box center [121, 193] width 18 height 18
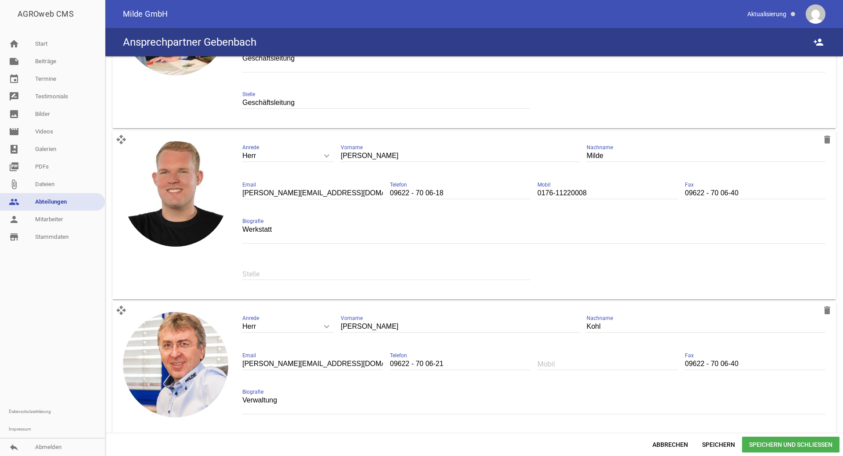
scroll to position [358, 0]
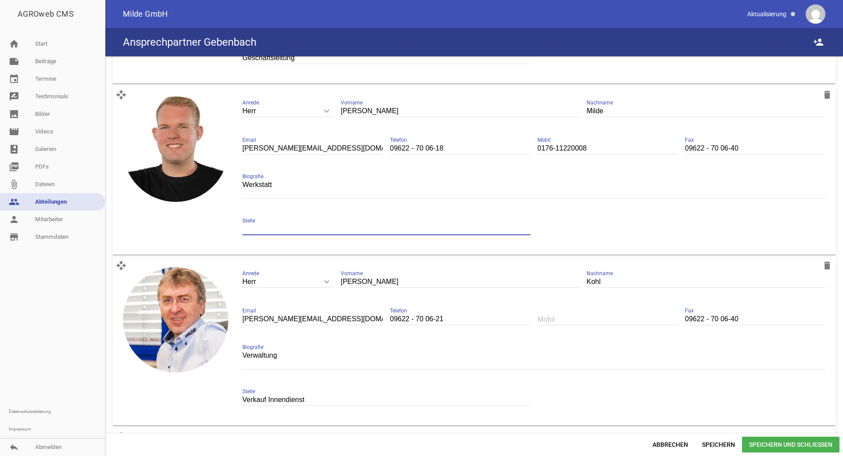
click at [286, 228] on input "text" at bounding box center [386, 230] width 288 height 12
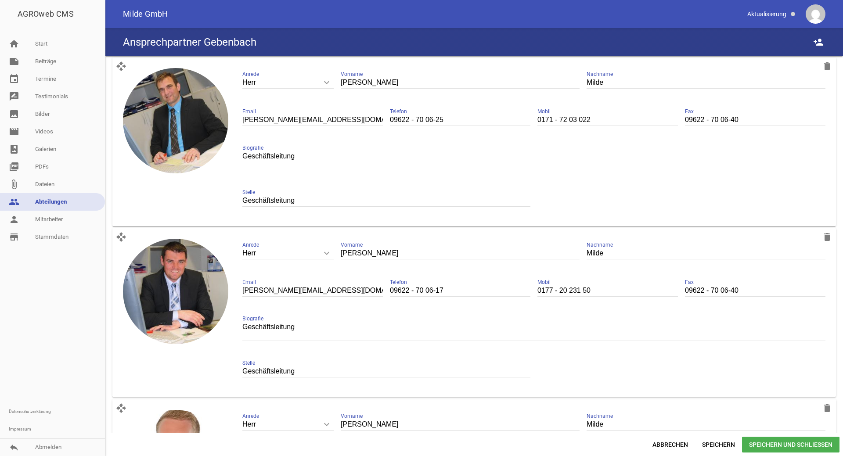
scroll to position [0, 0]
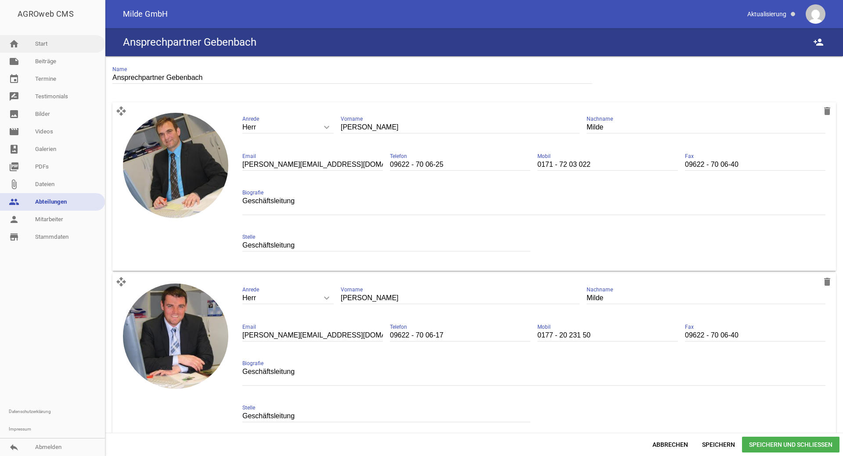
click at [52, 47] on link "home Start" at bounding box center [52, 44] width 105 height 18
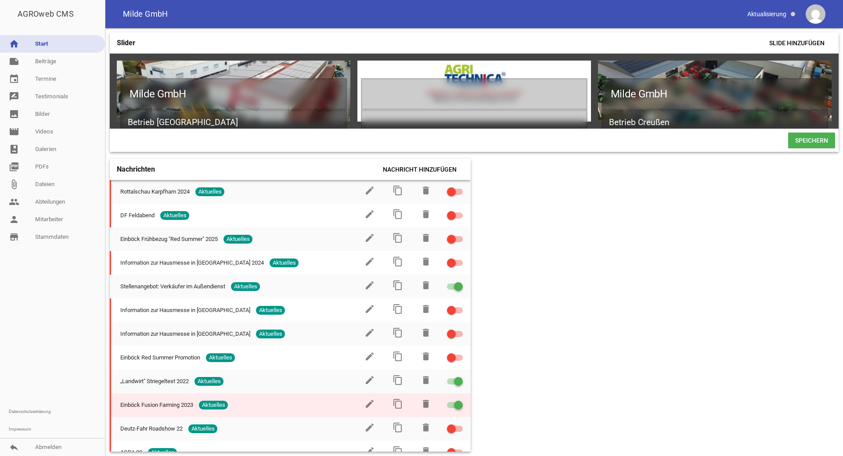
scroll to position [544, 0]
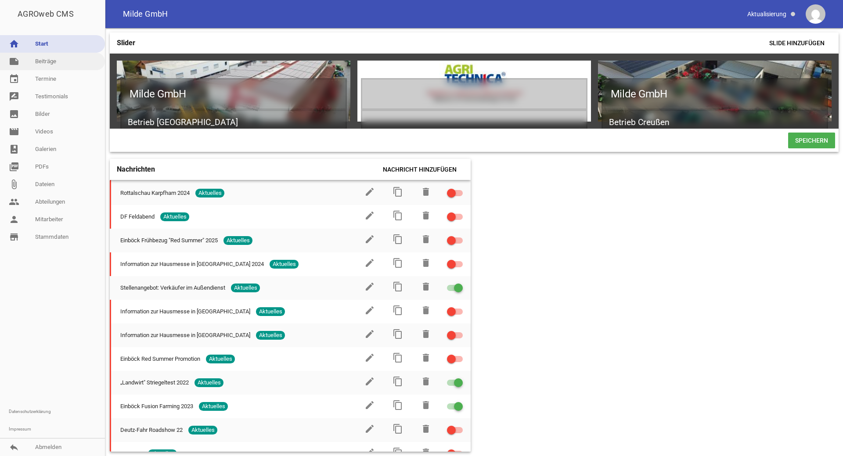
click at [55, 65] on link "note Beiträge" at bounding box center [52, 62] width 105 height 18
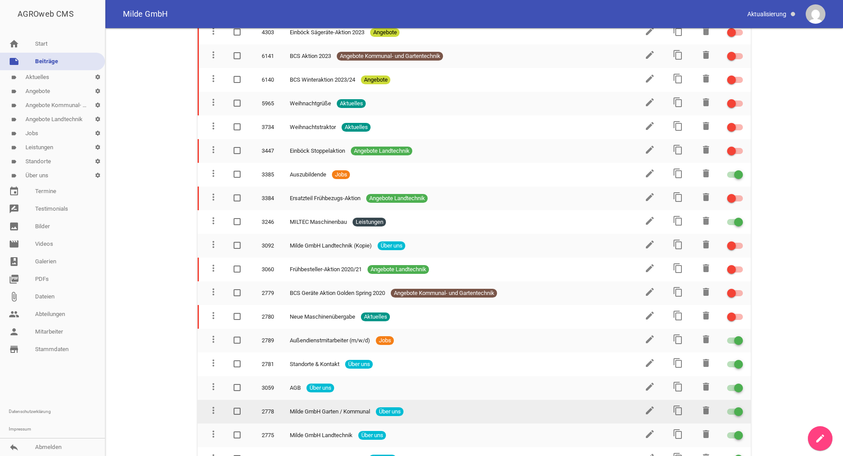
scroll to position [1165, 0]
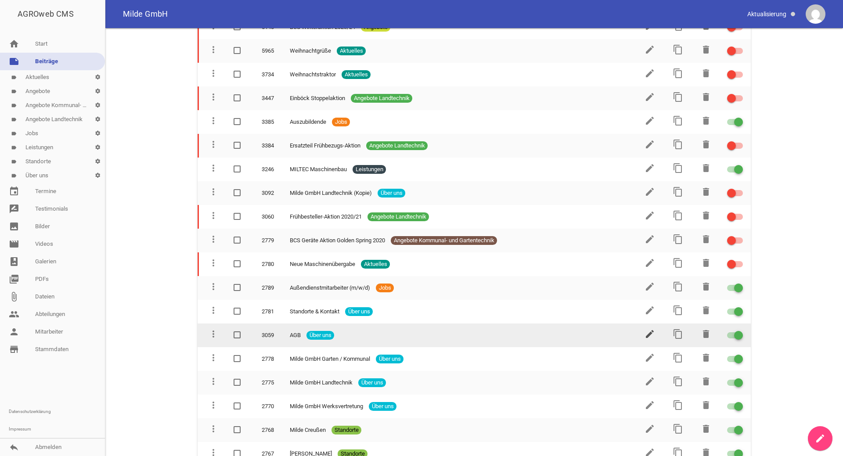
click at [648, 329] on icon "edit" at bounding box center [650, 334] width 11 height 11
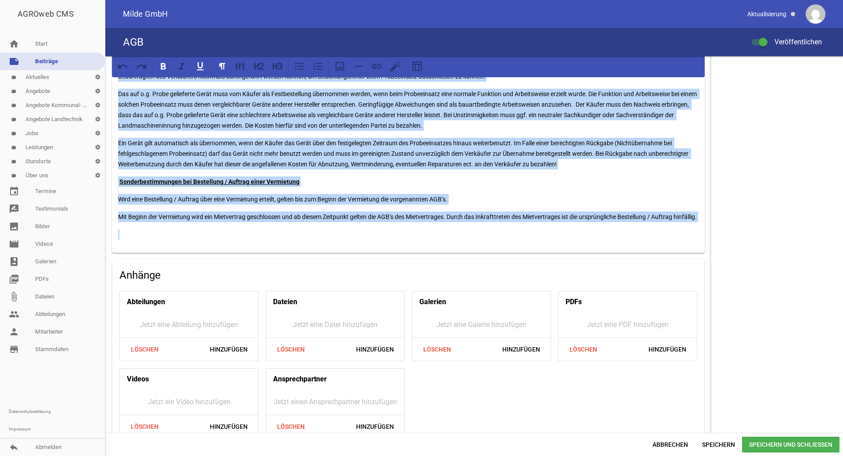
scroll to position [2214, 0]
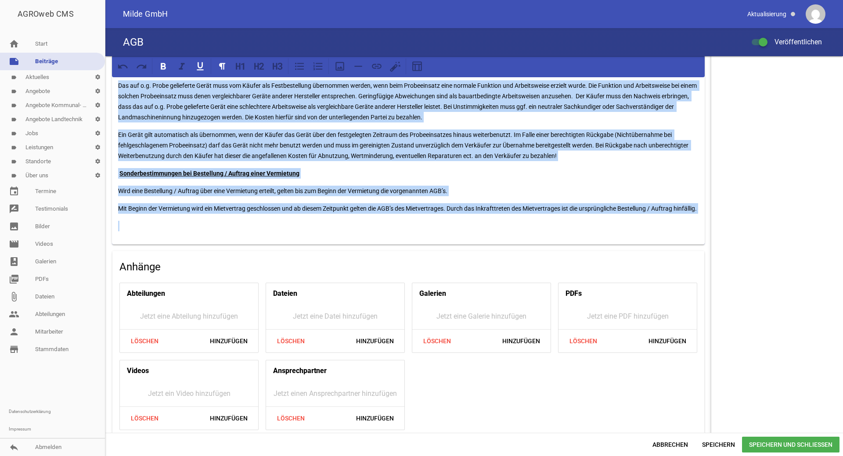
drag, startPoint x: 122, startPoint y: 94, endPoint x: 268, endPoint y: 211, distance: 187.2
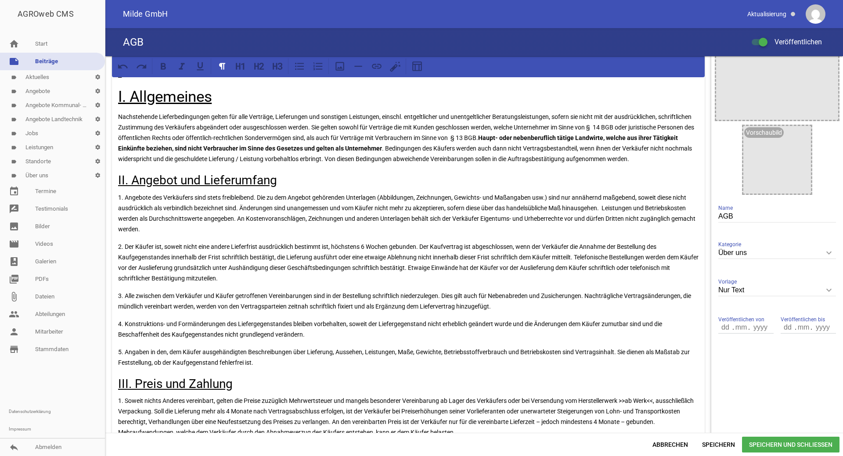
scroll to position [0, 0]
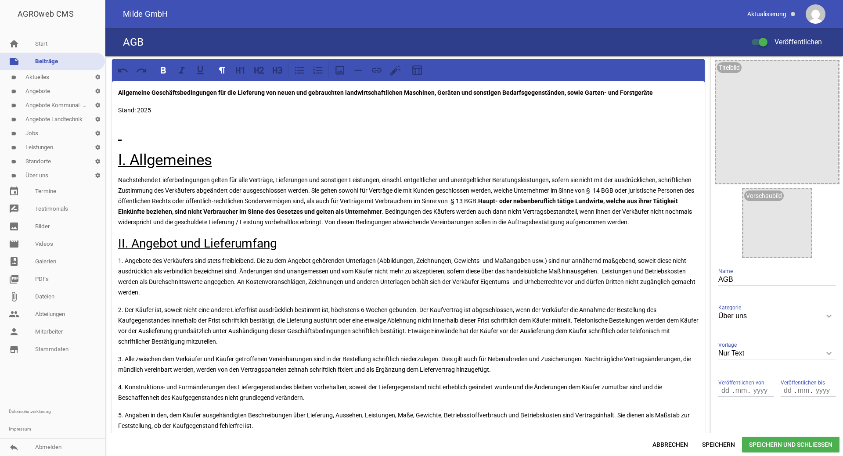
drag, startPoint x: 120, startPoint y: 92, endPoint x: 664, endPoint y: 96, distance: 543.3
click at [664, 96] on p "Allgemeine Geschäftsbedingungen für die Lieferung von neuen und gebrauchten lan…" at bounding box center [408, 92] width 581 height 11
click at [271, 74] on button at bounding box center [278, 70] width 16 height 16
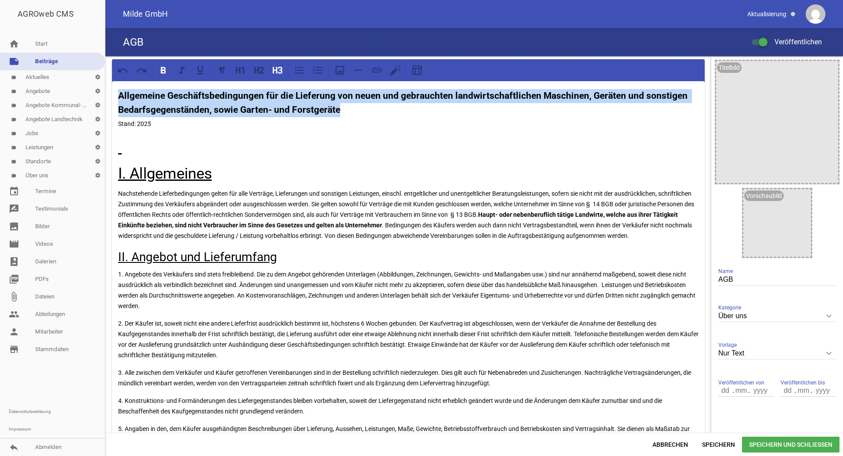
click at [123, 95] on strong "Allgemeine Geschäftsbedingungen für die Lieferung von neuen und gebrauchten lan…" at bounding box center [404, 102] width 572 height 25
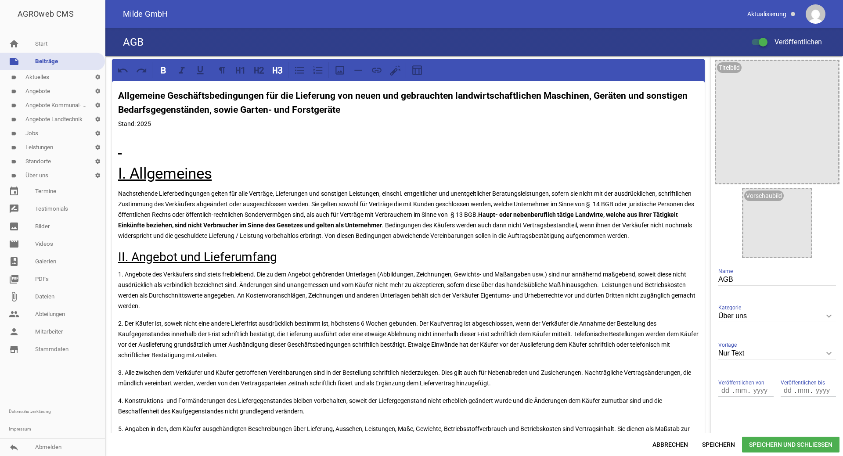
drag, startPoint x: 192, startPoint y: 137, endPoint x: 181, endPoint y: 163, distance: 27.7
click at [192, 138] on h1 at bounding box center [408, 147] width 581 height 23
drag, startPoint x: 116, startPoint y: 173, endPoint x: 270, endPoint y: 127, distance: 160.8
click at [262, 73] on icon at bounding box center [261, 70] width 5 height 7
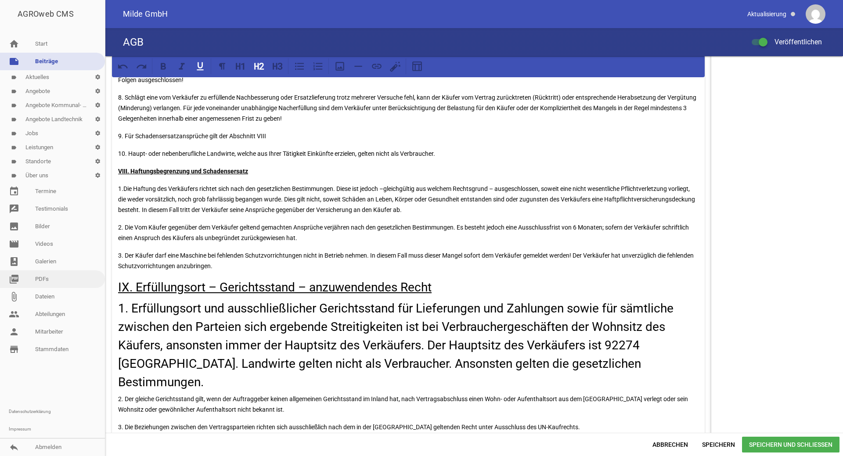
scroll to position [1658, 0]
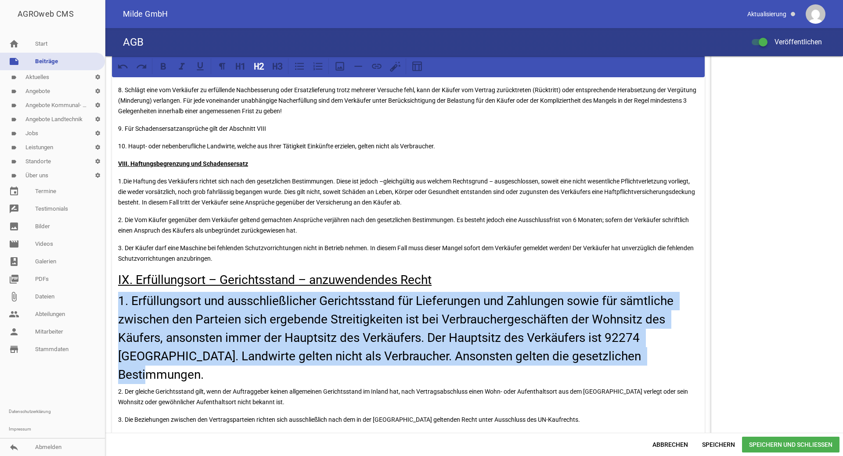
drag, startPoint x: 118, startPoint y: 300, endPoint x: 663, endPoint y: 331, distance: 546.4
click at [275, 68] on icon at bounding box center [277, 66] width 11 height 11
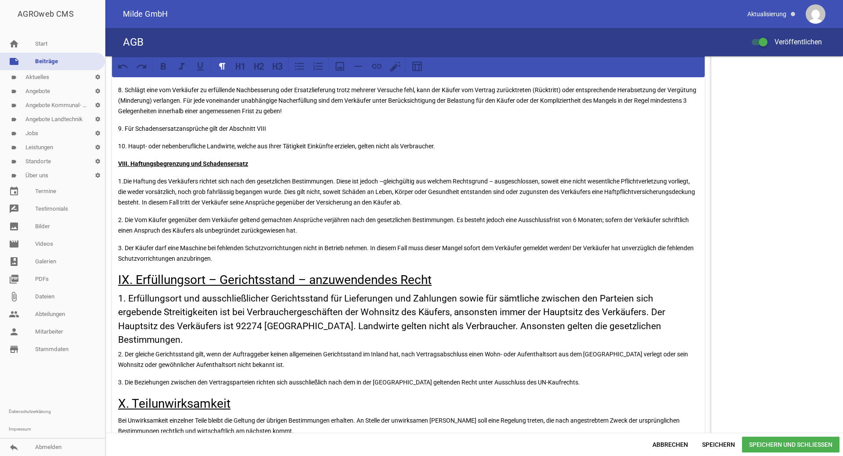
click at [365, 244] on p "3. Der Käufer darf eine Maschine bei fehlenden Schutzvorrichtungen nicht in Bet…" at bounding box center [408, 253] width 581 height 21
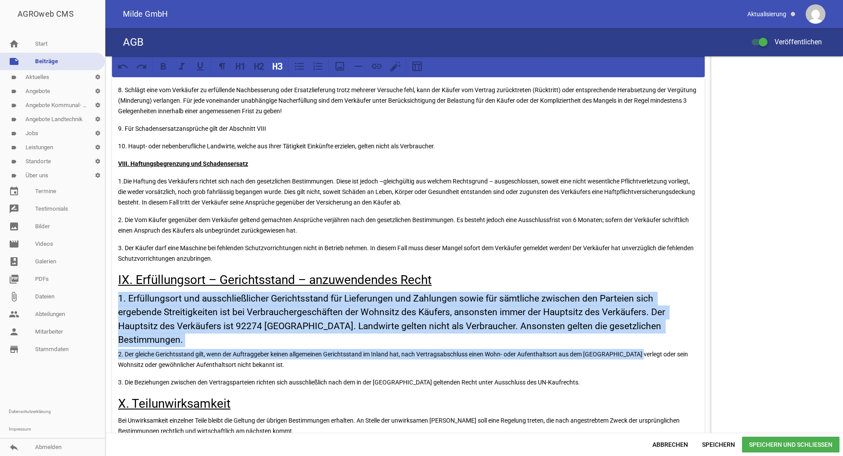
drag, startPoint x: 118, startPoint y: 298, endPoint x: 633, endPoint y: 335, distance: 516.6
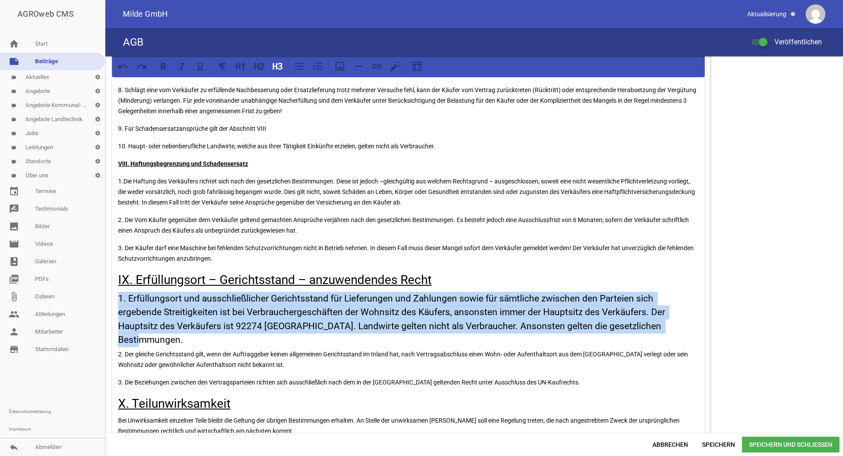
drag, startPoint x: 117, startPoint y: 298, endPoint x: 628, endPoint y: 325, distance: 511.1
click at [282, 69] on icon at bounding box center [277, 66] width 11 height 11
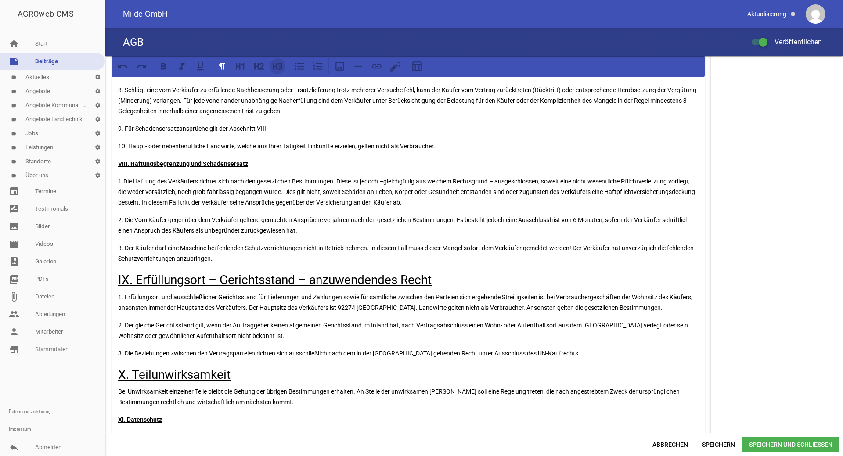
click at [282, 69] on icon at bounding box center [277, 66] width 11 height 11
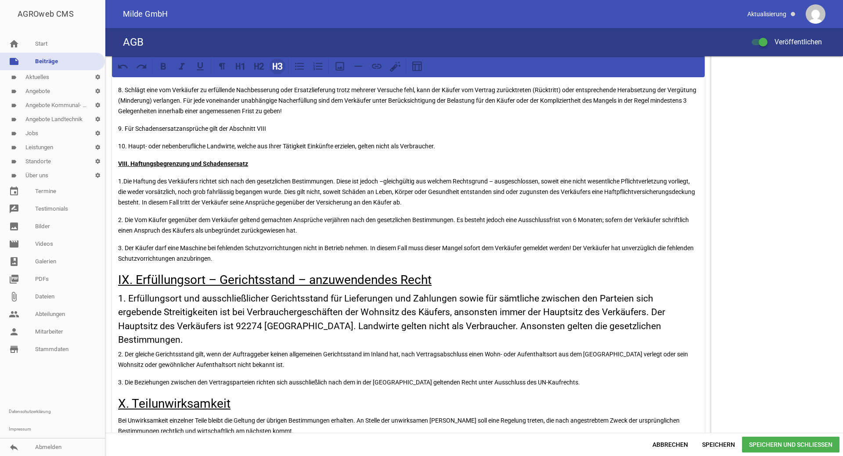
click at [282, 69] on icon at bounding box center [277, 66] width 11 height 11
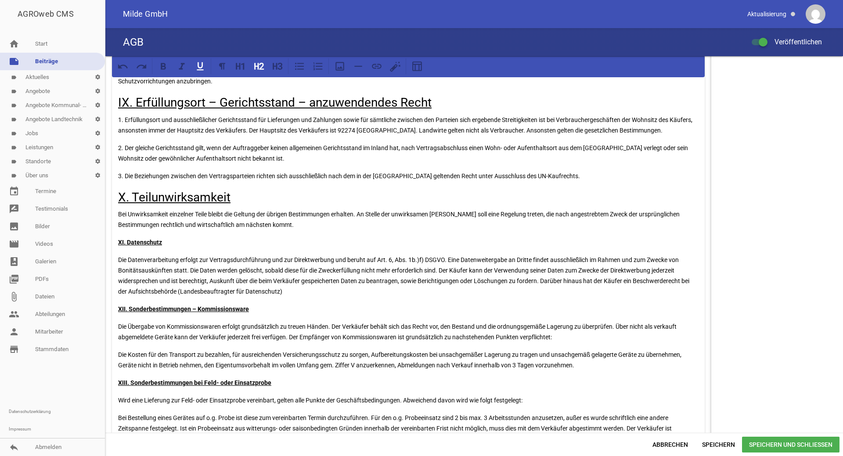
scroll to position [1837, 0]
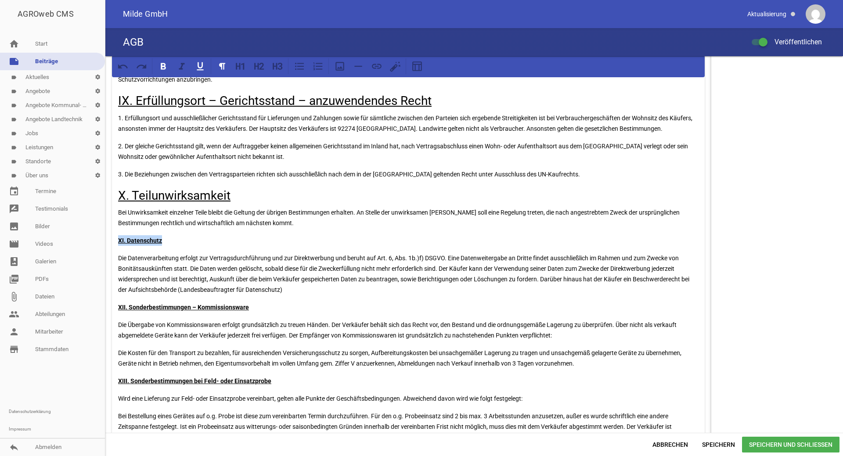
drag, startPoint x: 117, startPoint y: 240, endPoint x: 181, endPoint y: 241, distance: 64.1
click at [259, 63] on icon at bounding box center [258, 66] width 11 height 11
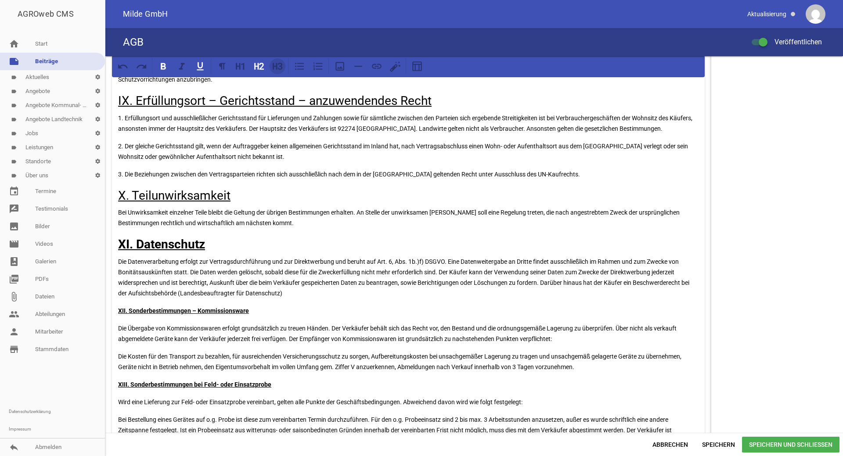
click at [275, 69] on icon at bounding box center [277, 66] width 11 height 11
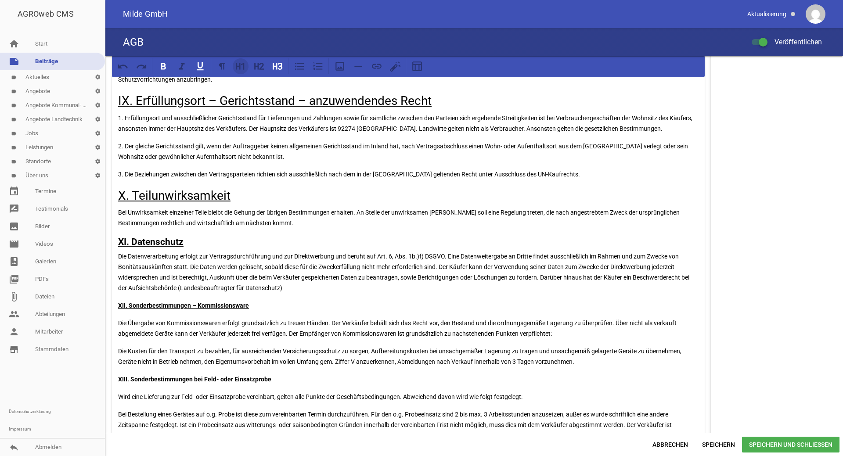
click at [242, 72] on icon at bounding box center [240, 66] width 11 height 11
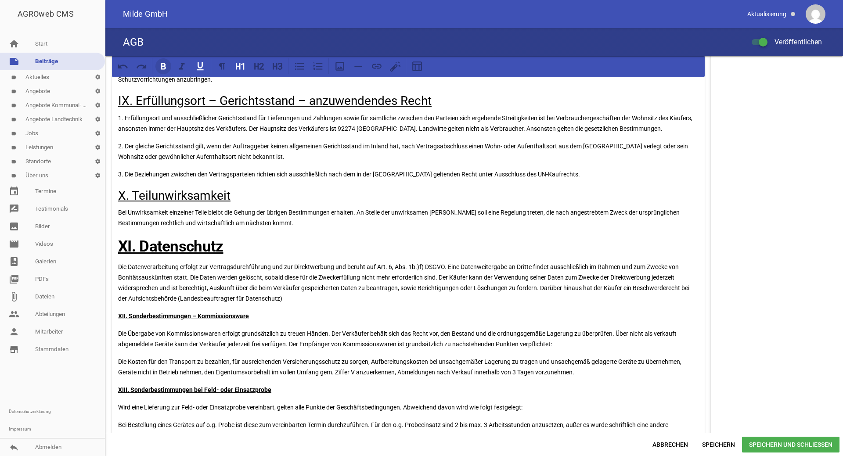
click at [165, 69] on icon at bounding box center [163, 66] width 5 height 7
click at [256, 69] on icon at bounding box center [258, 66] width 11 height 11
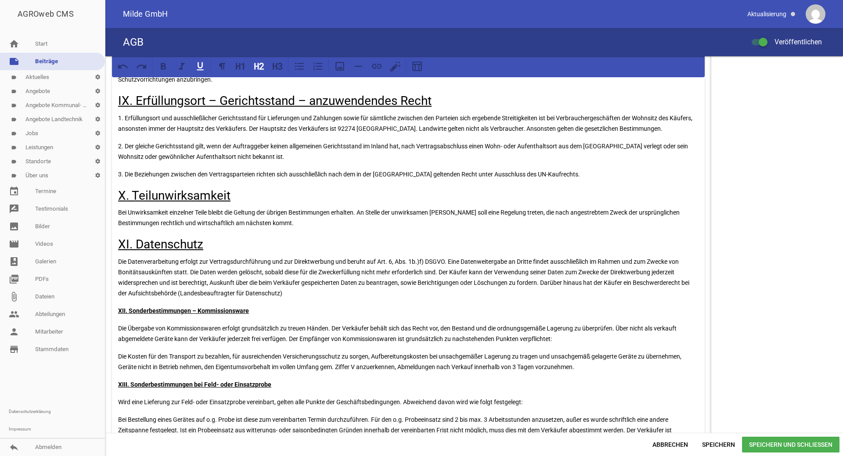
drag, startPoint x: 240, startPoint y: 243, endPoint x: 246, endPoint y: 242, distance: 5.7
click at [241, 243] on h2 "XI. Datenschutz" at bounding box center [408, 244] width 581 height 18
drag, startPoint x: 118, startPoint y: 309, endPoint x: 311, endPoint y: 278, distance: 196.2
click at [262, 66] on icon at bounding box center [261, 66] width 5 height 7
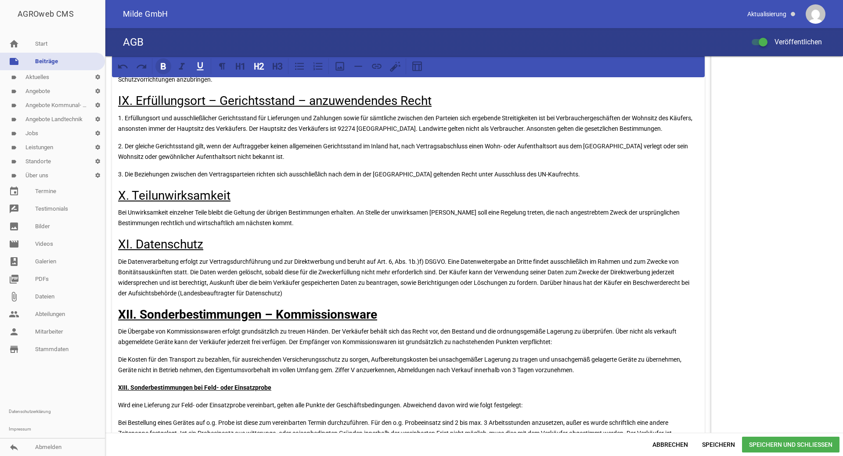
click at [166, 65] on icon at bounding box center [163, 66] width 11 height 11
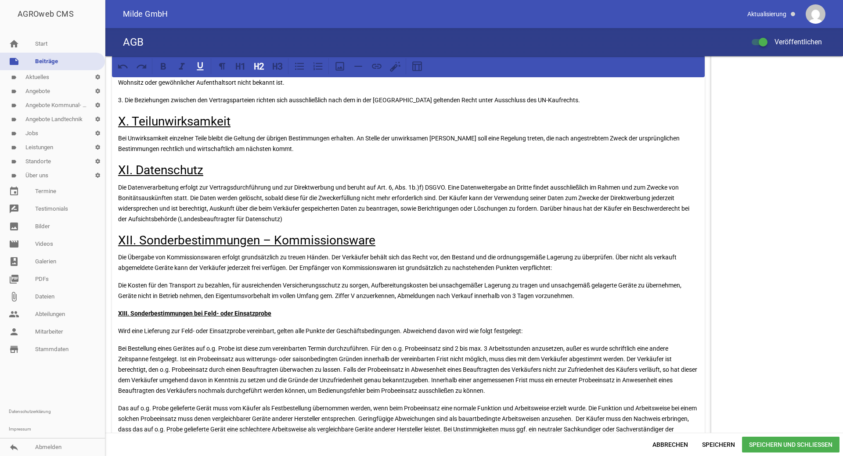
scroll to position [1926, 0]
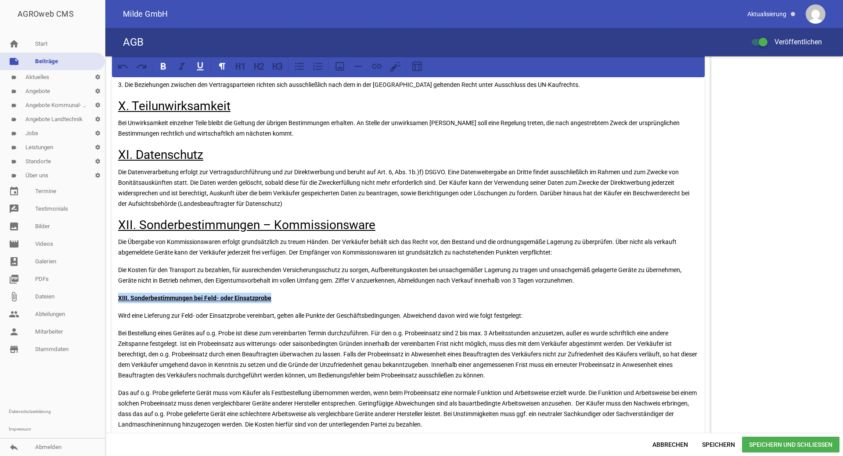
drag, startPoint x: 117, startPoint y: 300, endPoint x: 314, endPoint y: 297, distance: 196.8
click at [261, 67] on icon at bounding box center [261, 66] width 5 height 7
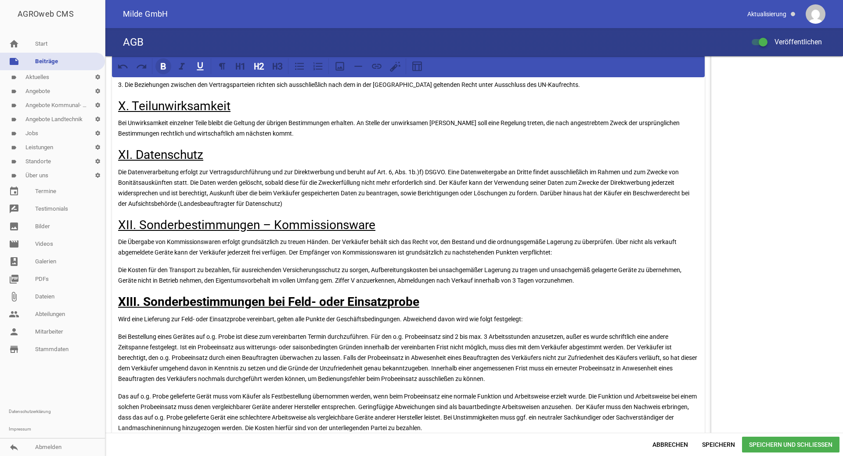
drag, startPoint x: 162, startPoint y: 66, endPoint x: 216, endPoint y: 175, distance: 121.0
click at [162, 67] on icon at bounding box center [163, 66] width 5 height 7
drag, startPoint x: 226, startPoint y: 217, endPoint x: 237, endPoint y: 230, distance: 17.4
click at [226, 217] on h2 "XII. Sonderbestimmungen – Kommissionsware" at bounding box center [408, 225] width 581 height 18
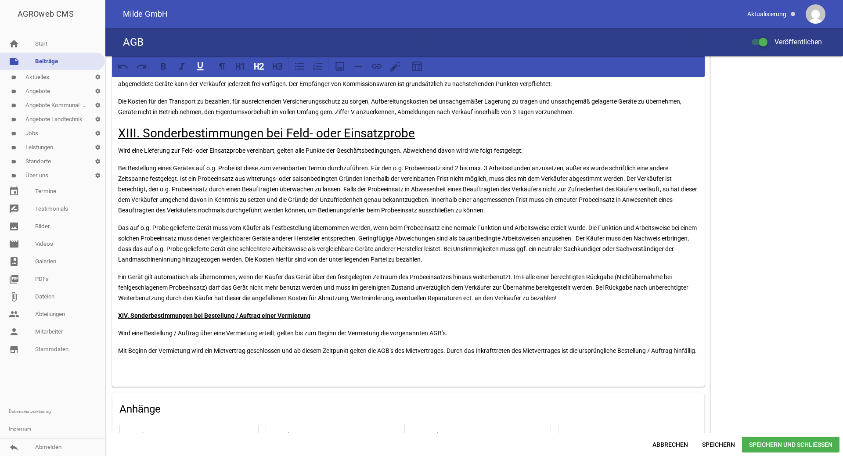
scroll to position [2106, 0]
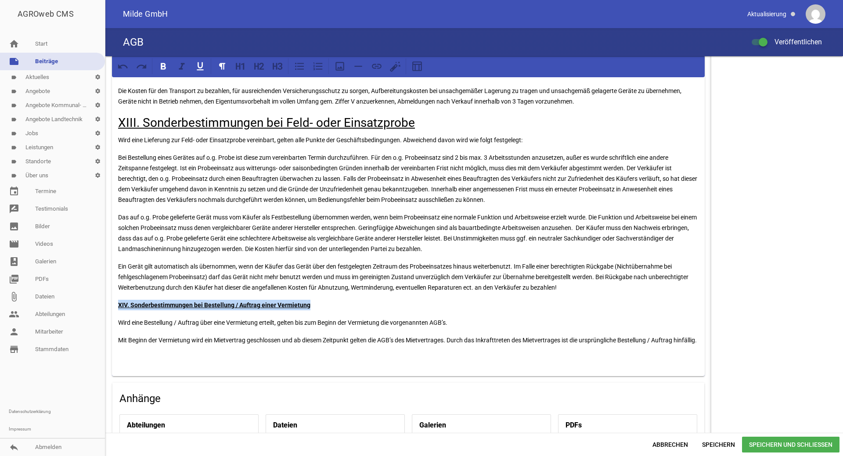
drag, startPoint x: 117, startPoint y: 304, endPoint x: 333, endPoint y: 304, distance: 216.1
click at [258, 69] on icon at bounding box center [256, 66] width 4 height 7
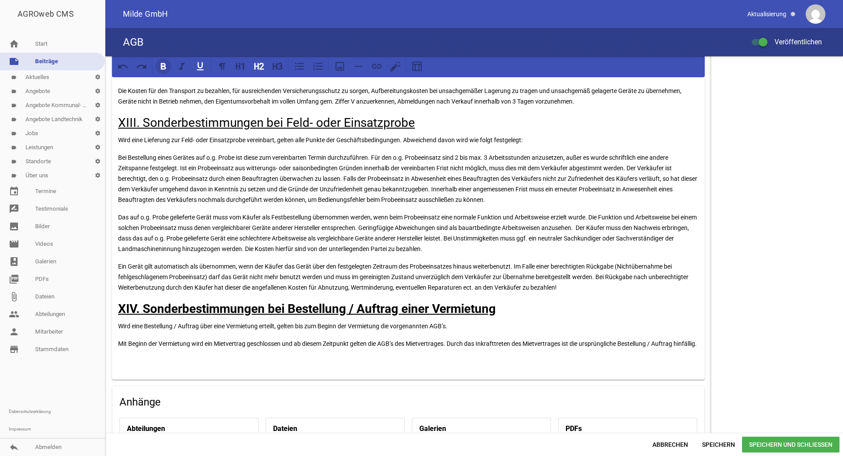
click at [165, 64] on icon at bounding box center [163, 66] width 5 height 7
drag, startPoint x: 186, startPoint y: 242, endPoint x: 202, endPoint y: 252, distance: 19.1
click at [186, 242] on p "Das auf o.g. Probe gelieferte Gerät muss vom Käufer als Festbestellung übernomm…" at bounding box center [408, 233] width 581 height 42
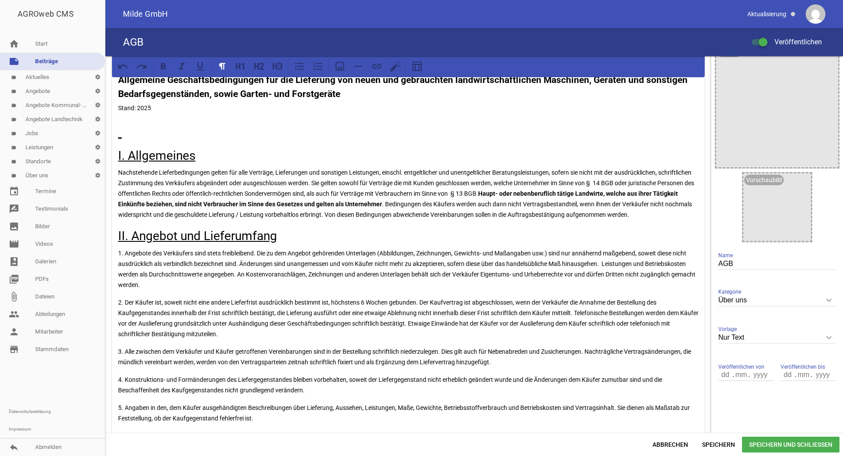
scroll to position [0, 0]
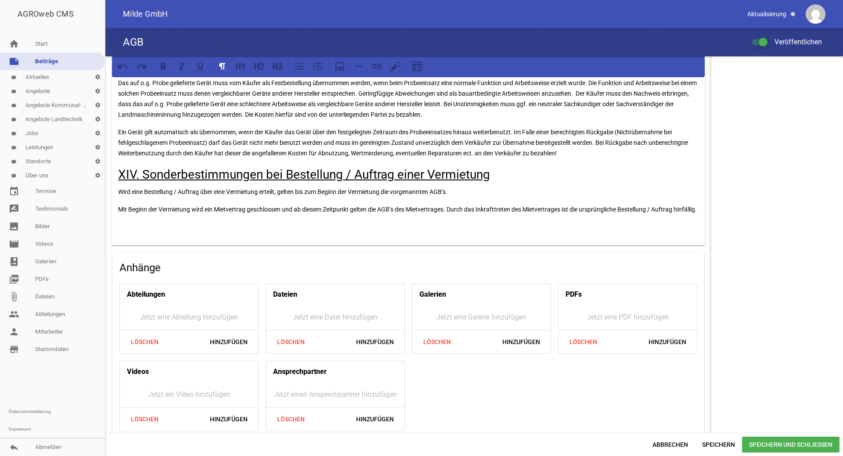
scroll to position [2259, 0]
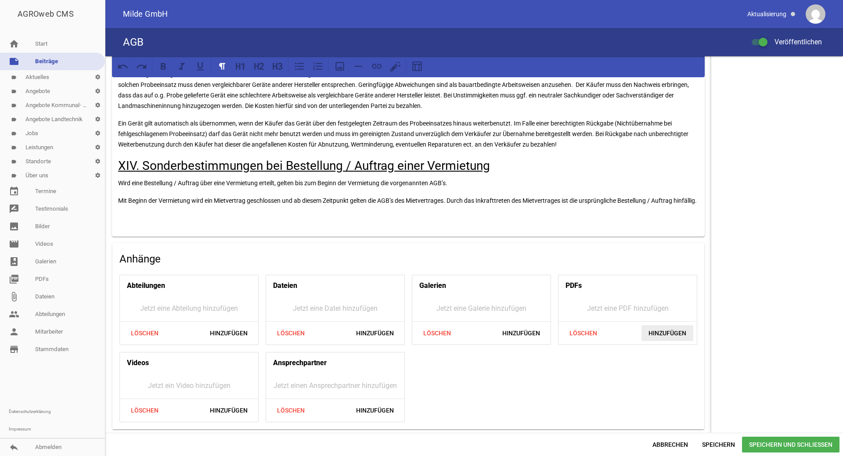
click at [662, 335] on span "Hinzufügen" at bounding box center [668, 333] width 52 height 16
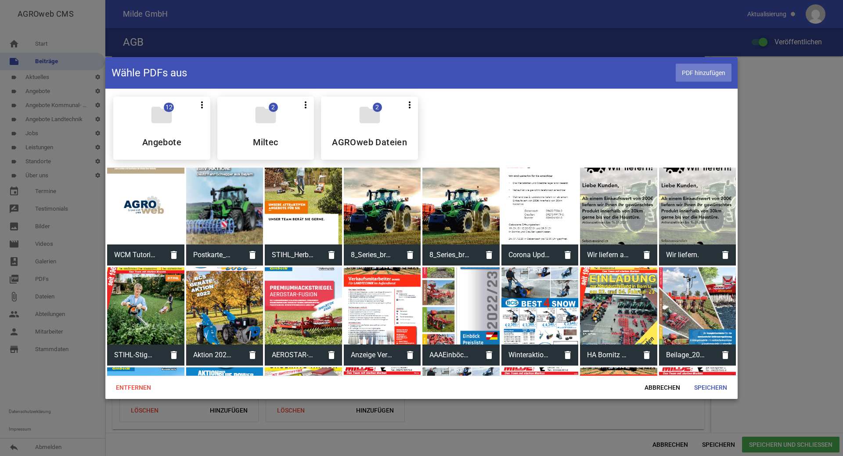
click at [706, 70] on span "PDF hinzufügen" at bounding box center [704, 73] width 56 height 18
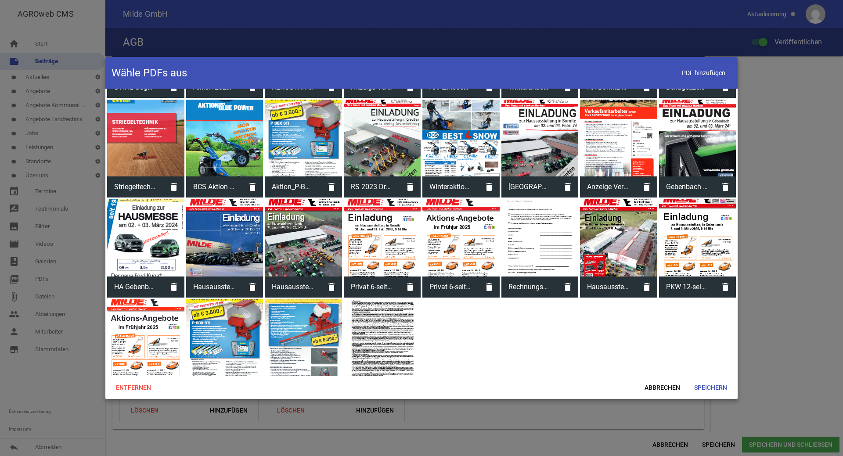
scroll to position [269, 0]
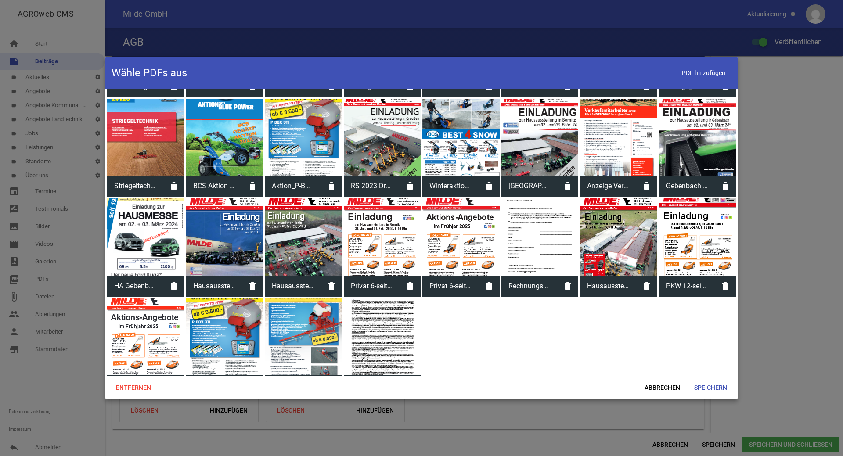
click at [396, 324] on div at bounding box center [382, 337] width 77 height 77
click at [715, 389] on span "Speichern" at bounding box center [710, 388] width 47 height 16
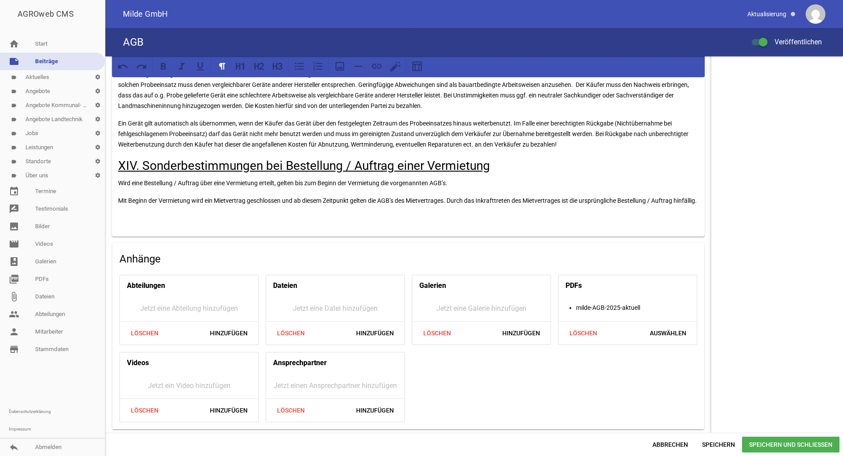
click at [779, 443] on span "Speichern und Schließen" at bounding box center [791, 445] width 98 height 16
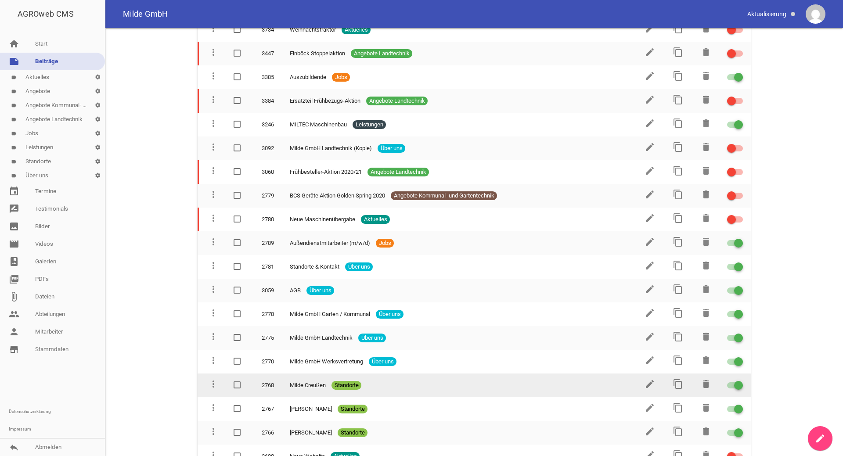
scroll to position [1231, 0]
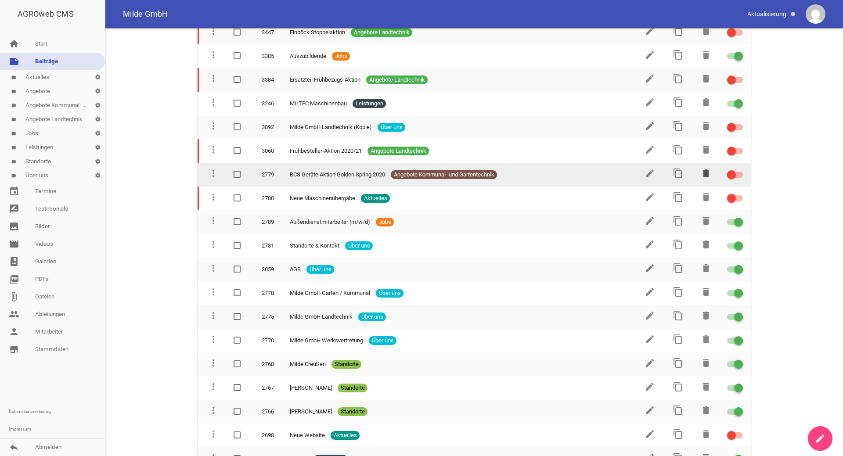
click at [706, 168] on icon "delete" at bounding box center [706, 173] width 11 height 11
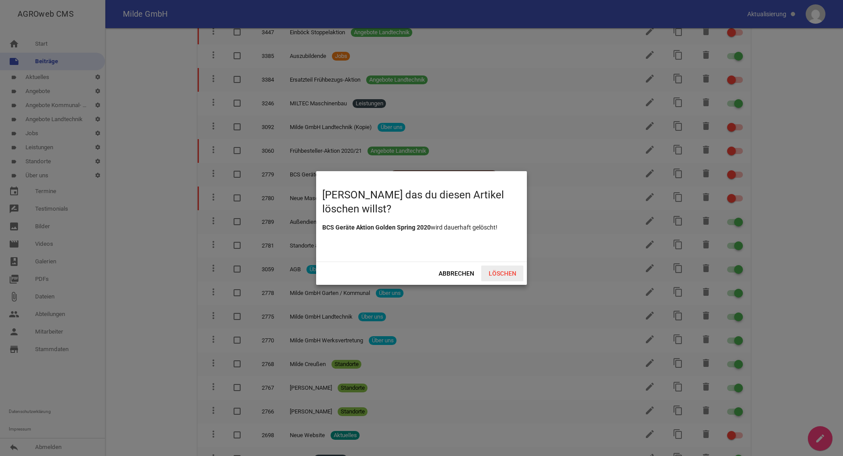
click at [499, 274] on span "Löschen" at bounding box center [502, 274] width 42 height 16
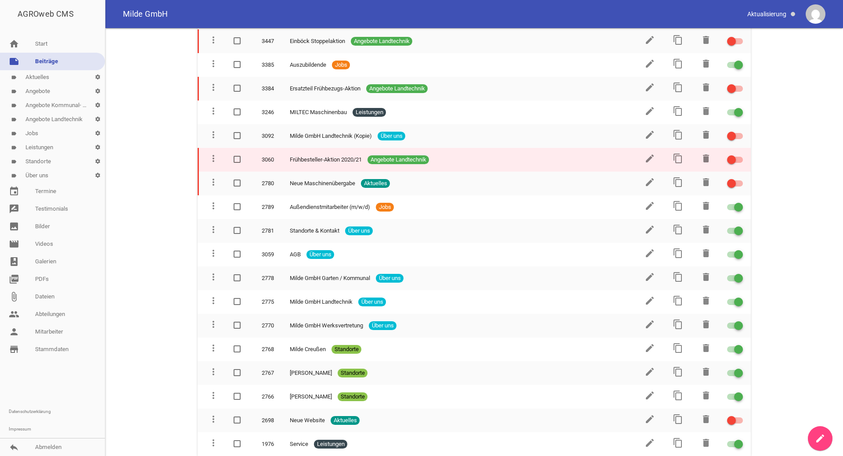
scroll to position [1207, 0]
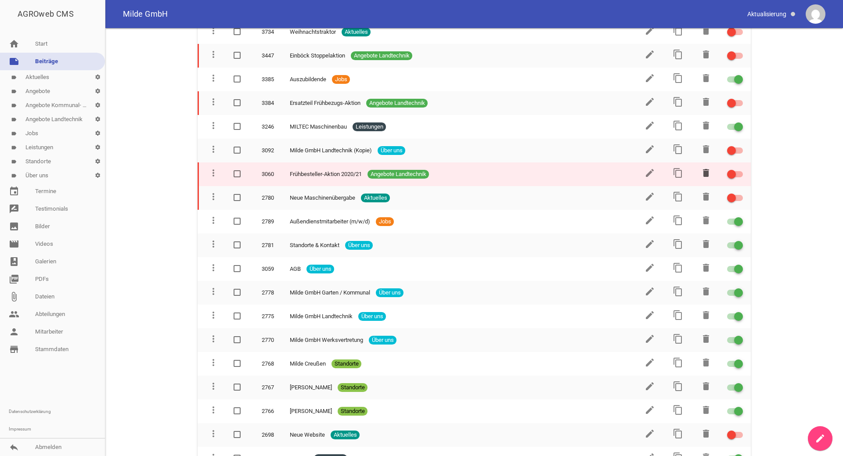
click at [711, 168] on icon "delete" at bounding box center [706, 173] width 11 height 11
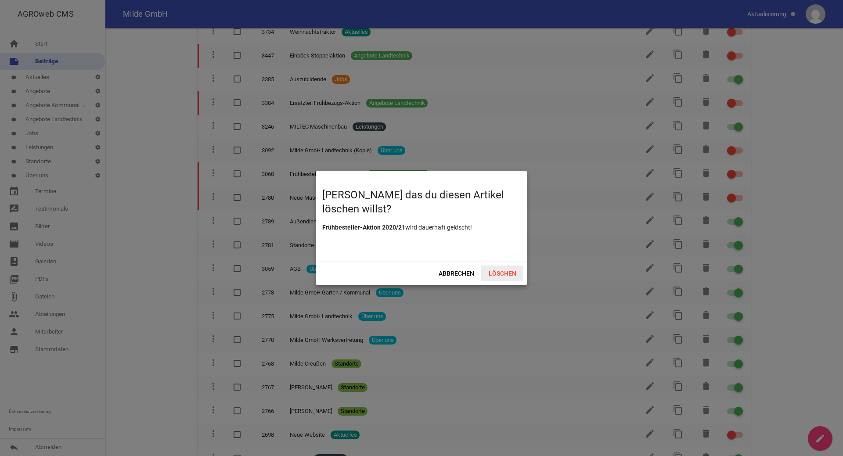
click at [509, 276] on span "Löschen" at bounding box center [502, 274] width 42 height 16
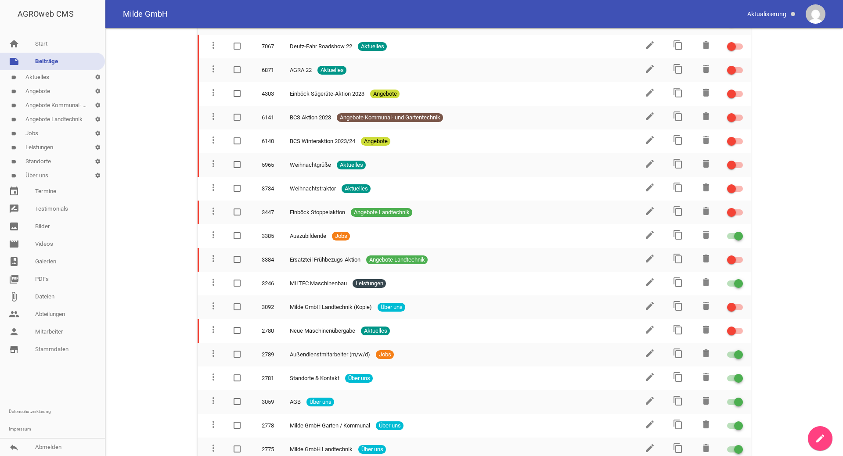
scroll to position [1049, 0]
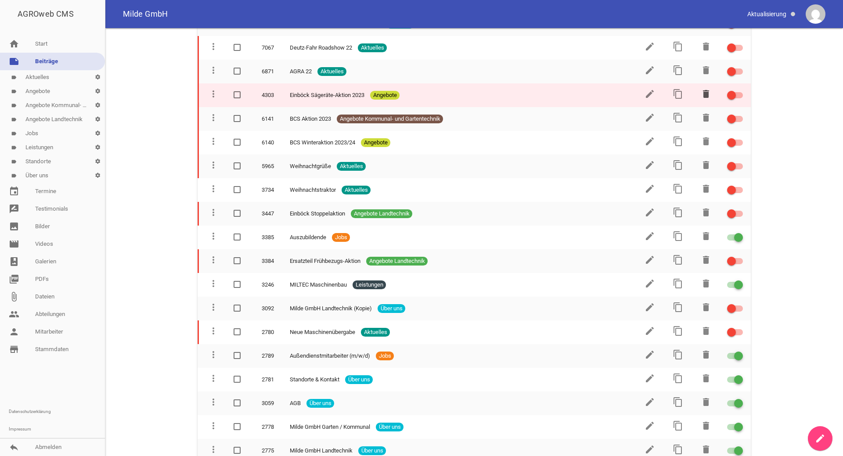
click at [705, 89] on icon "delete" at bounding box center [706, 94] width 11 height 11
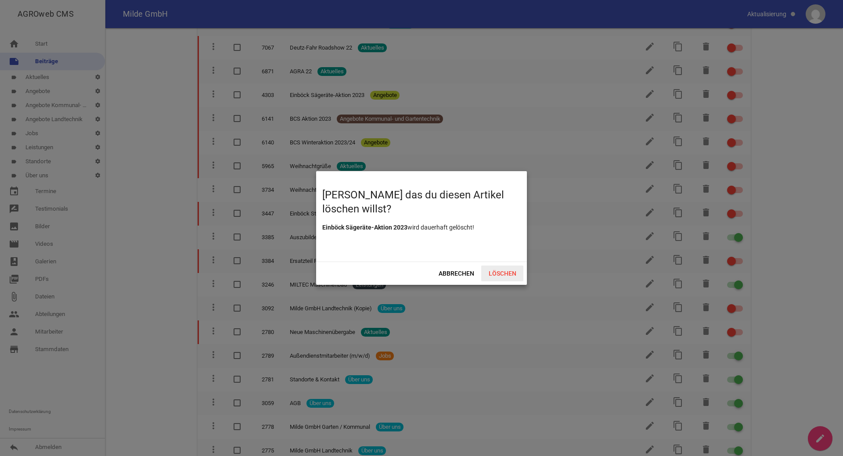
click at [494, 271] on span "Löschen" at bounding box center [502, 274] width 42 height 16
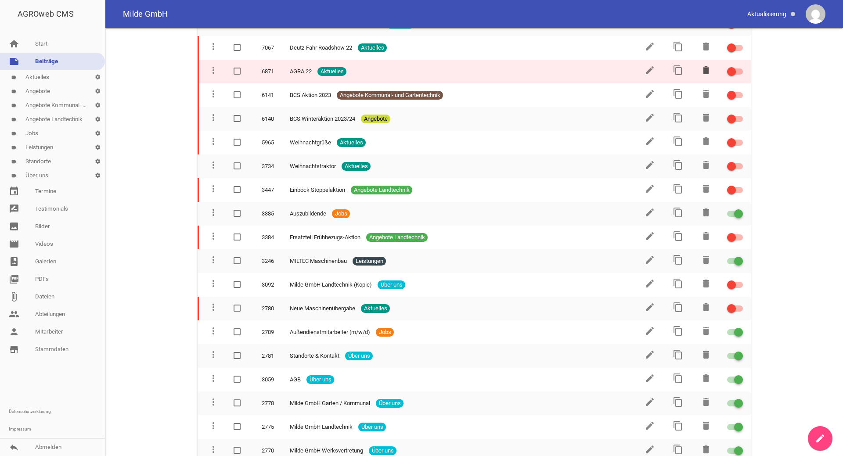
click at [707, 65] on icon "delete" at bounding box center [706, 70] width 11 height 11
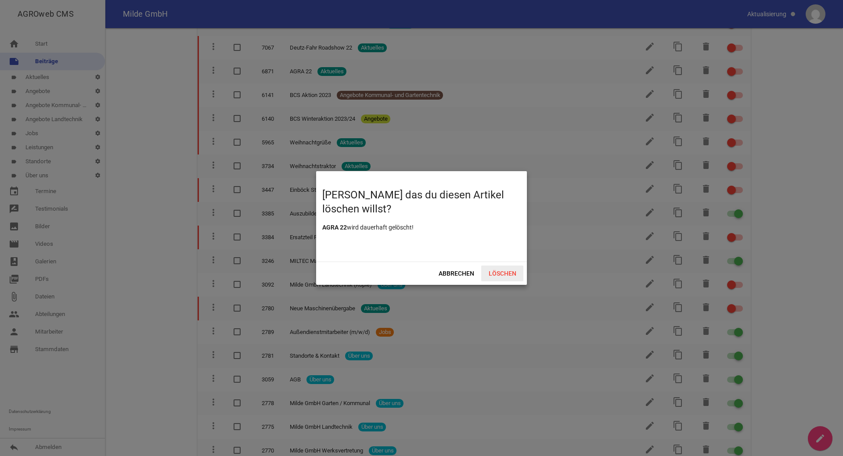
click at [497, 275] on span "Löschen" at bounding box center [502, 274] width 42 height 16
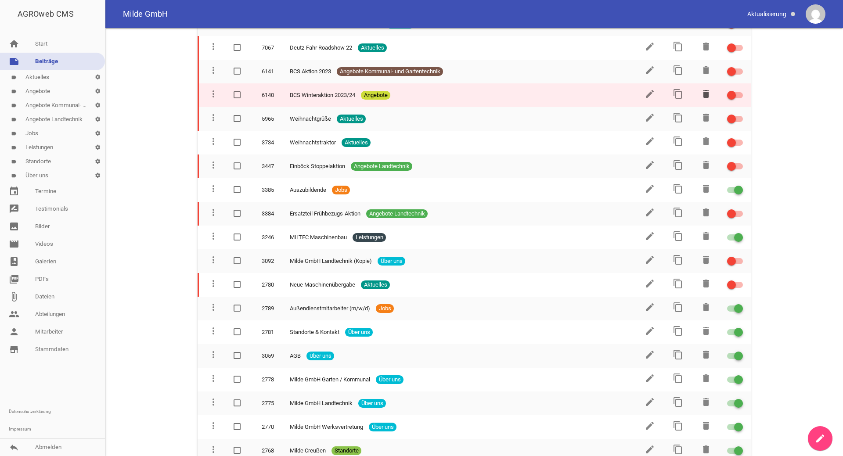
click at [704, 89] on icon "delete" at bounding box center [706, 94] width 11 height 11
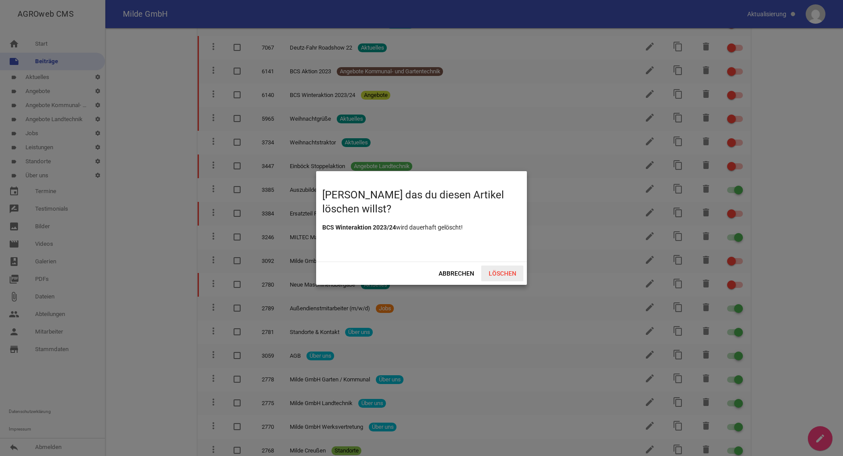
click at [502, 273] on span "Löschen" at bounding box center [502, 274] width 42 height 16
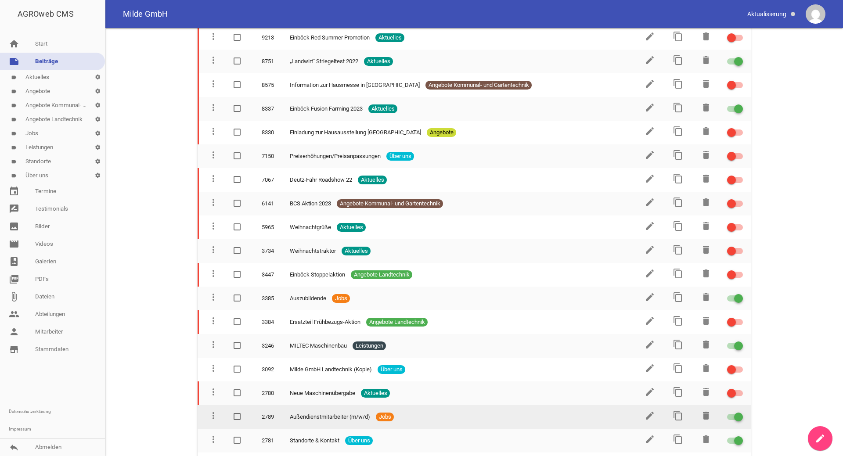
scroll to position [915, 0]
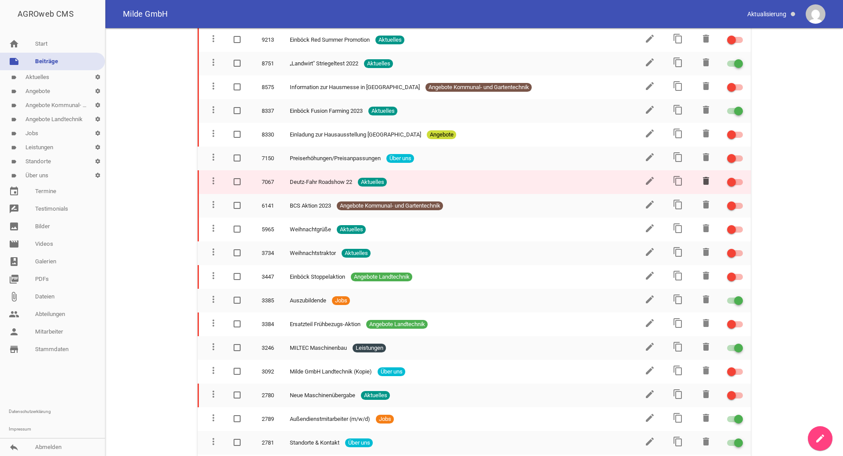
click at [708, 176] on icon "delete" at bounding box center [706, 181] width 11 height 11
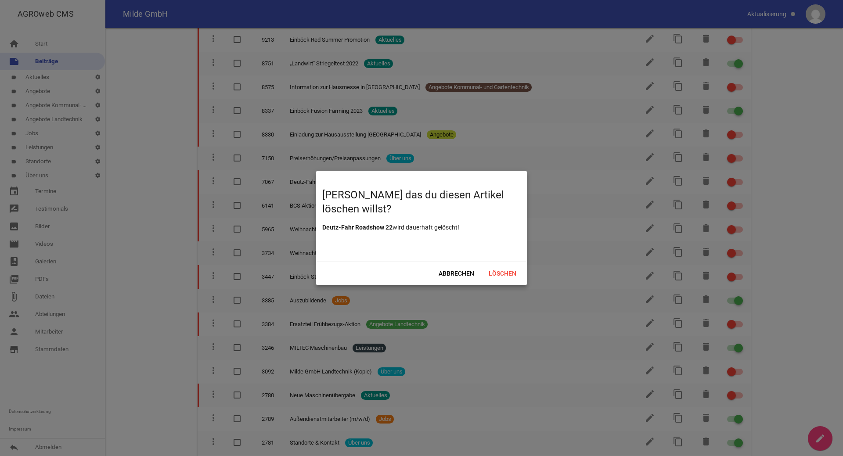
drag, startPoint x: 501, startPoint y: 275, endPoint x: 533, endPoint y: 275, distance: 32.1
click at [502, 275] on span "Löschen" at bounding box center [502, 274] width 42 height 16
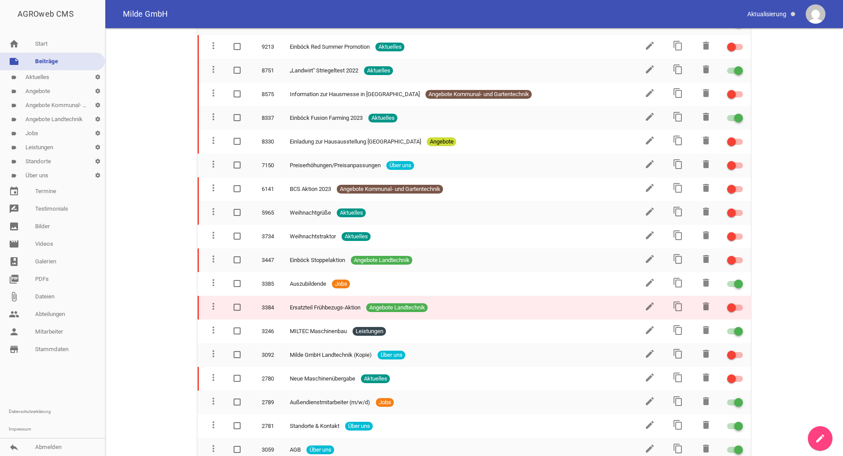
scroll to position [825, 0]
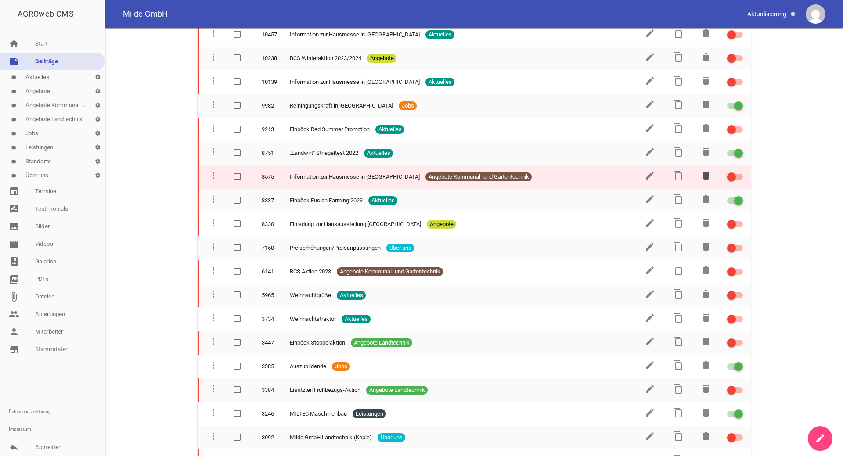
click at [706, 170] on icon "delete" at bounding box center [706, 175] width 11 height 11
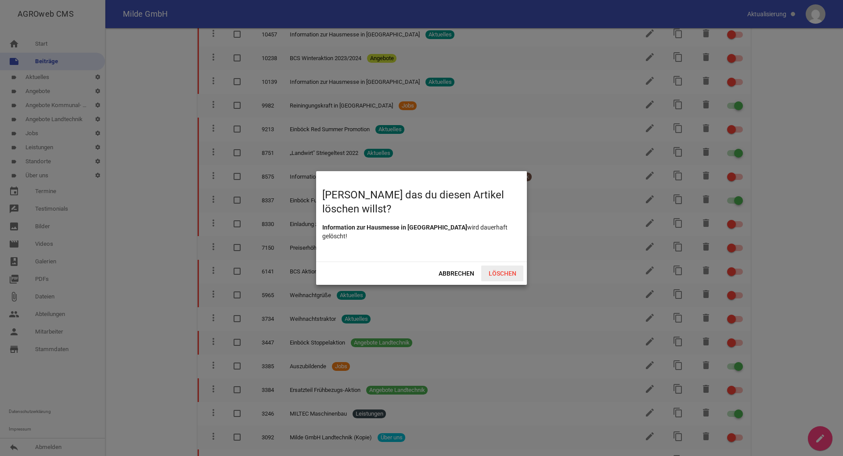
click at [508, 270] on span "Löschen" at bounding box center [502, 274] width 42 height 16
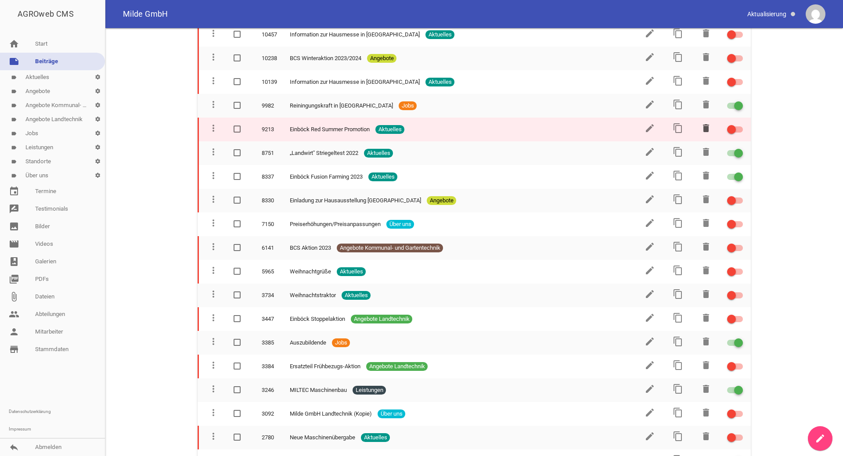
click at [708, 123] on icon "delete" at bounding box center [706, 128] width 11 height 11
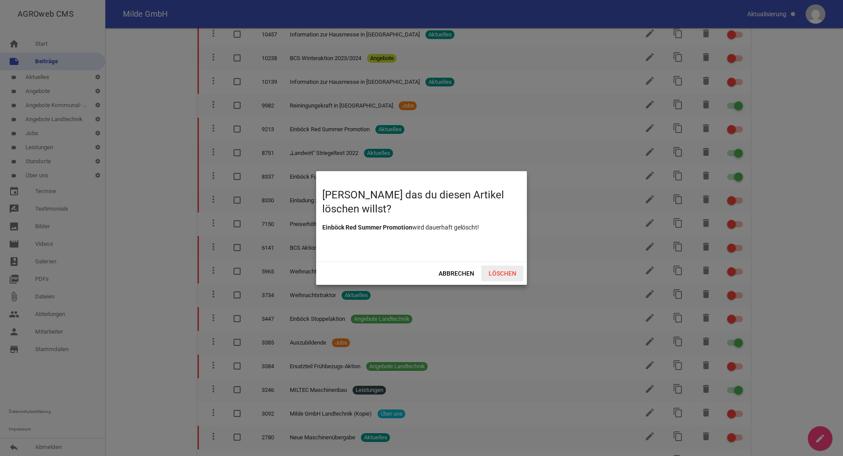
click at [508, 274] on span "Löschen" at bounding box center [502, 274] width 42 height 16
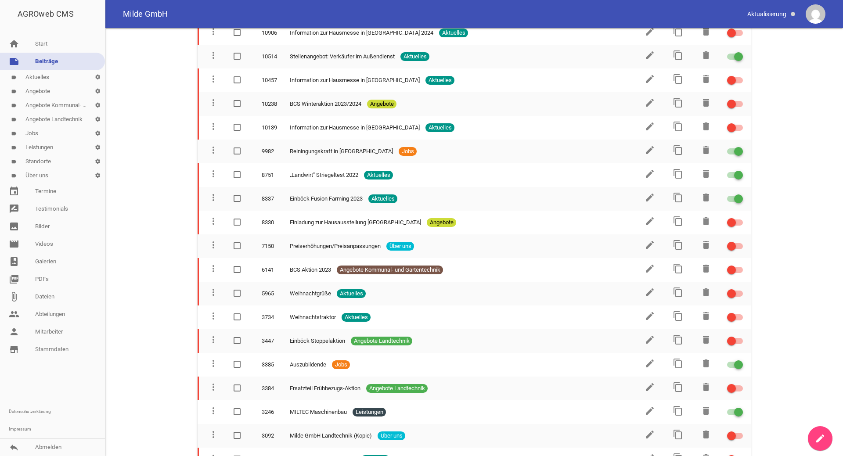
scroll to position [691, 0]
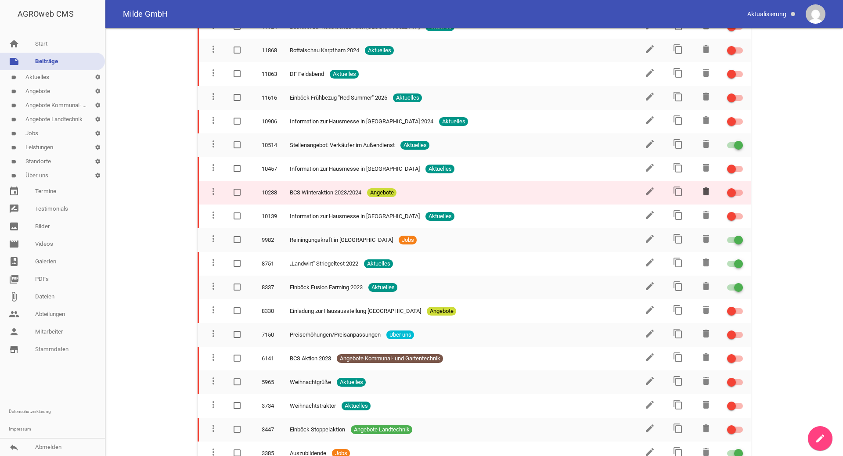
click at [705, 186] on icon "delete" at bounding box center [706, 191] width 11 height 11
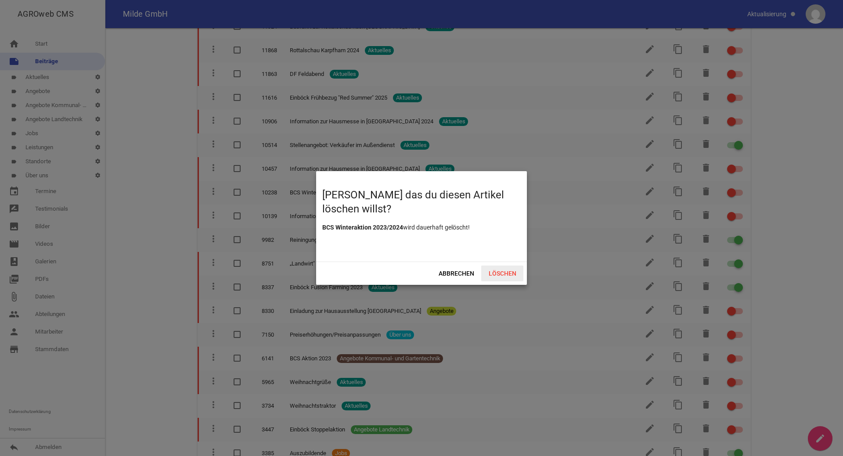
click at [507, 274] on span "Löschen" at bounding box center [502, 274] width 42 height 16
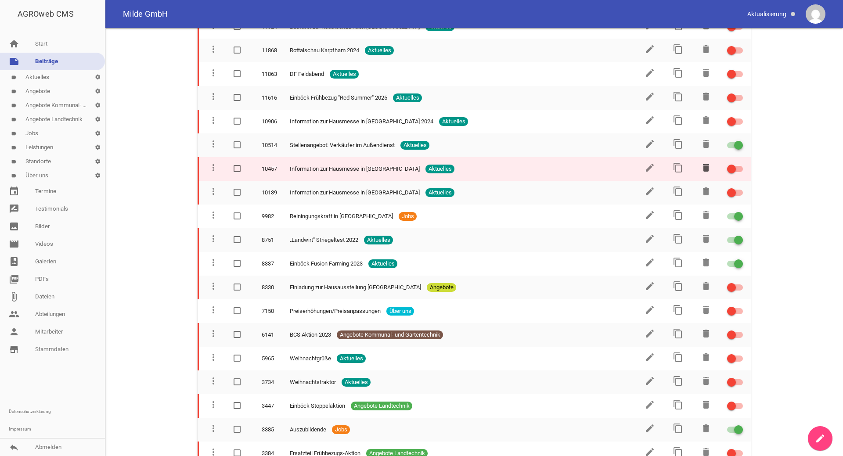
click at [708, 163] on icon "delete" at bounding box center [706, 168] width 11 height 11
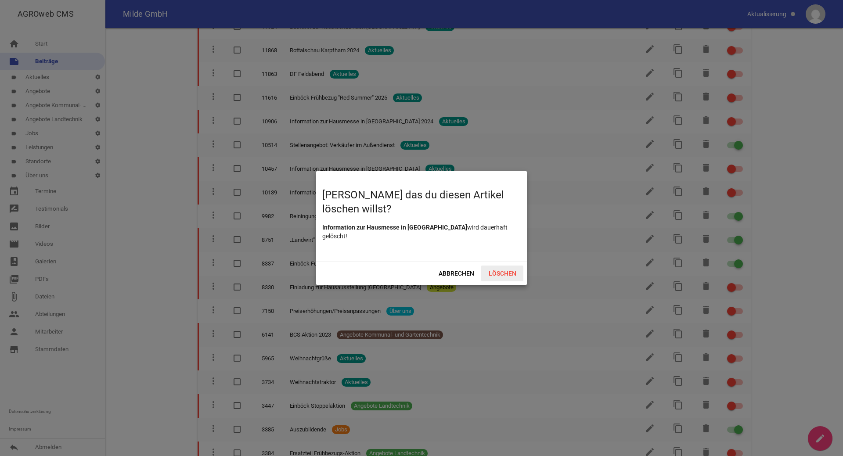
click at [505, 275] on span "Löschen" at bounding box center [502, 274] width 42 height 16
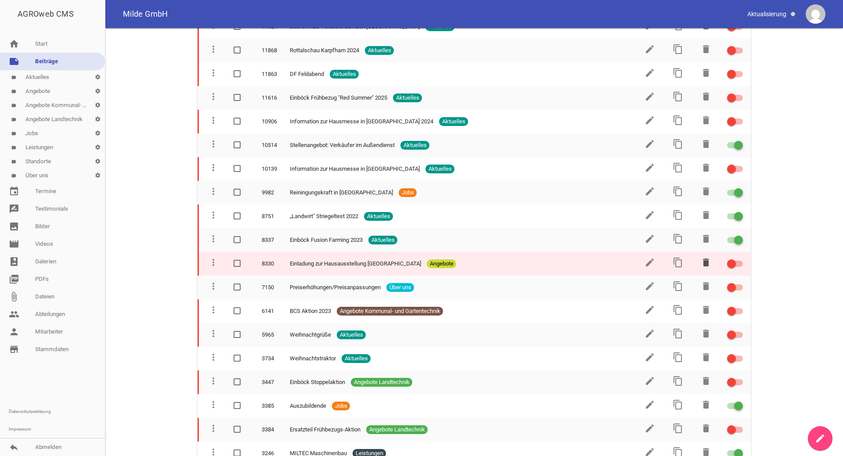
click at [704, 257] on icon "delete" at bounding box center [706, 262] width 11 height 11
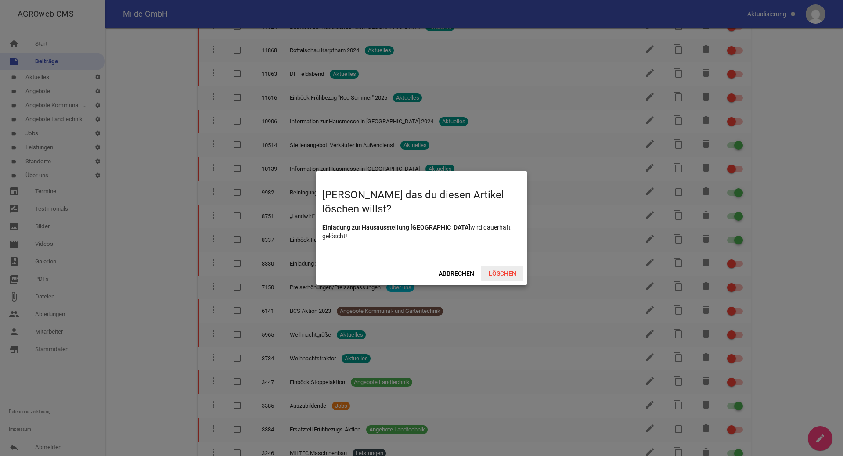
click at [505, 274] on span "Löschen" at bounding box center [502, 274] width 42 height 16
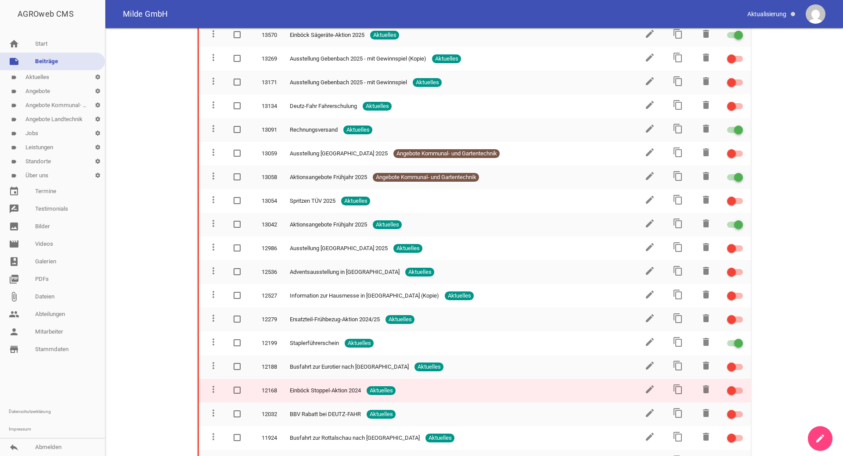
scroll to position [288, 0]
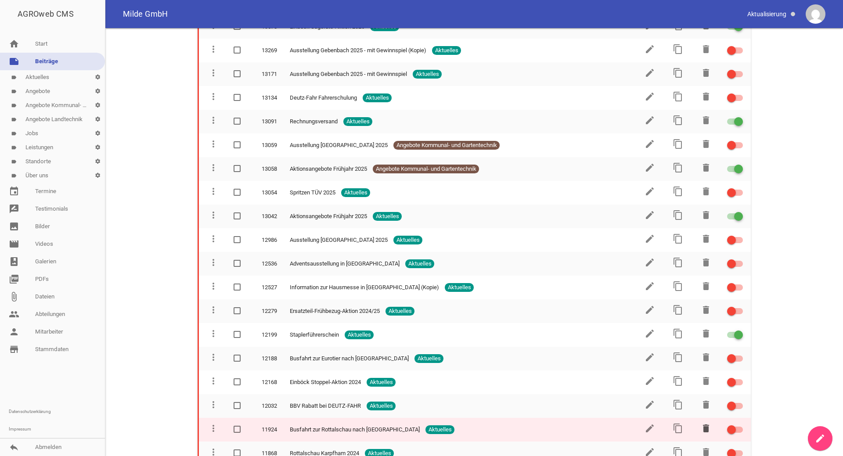
click at [706, 423] on icon "delete" at bounding box center [706, 428] width 11 height 11
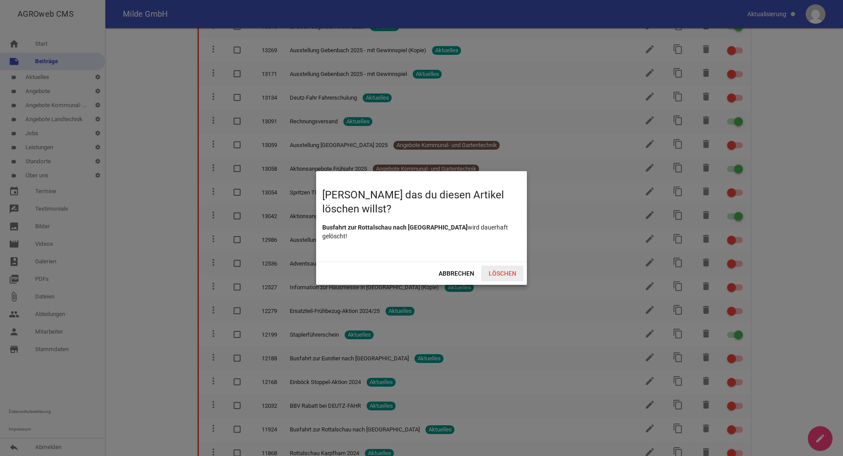
click at [508, 271] on span "Löschen" at bounding box center [502, 274] width 42 height 16
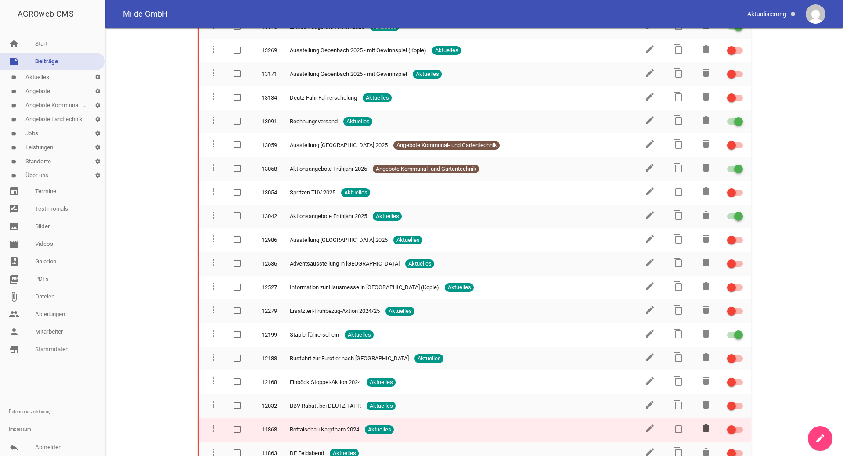
click at [708, 423] on icon "delete" at bounding box center [706, 428] width 11 height 11
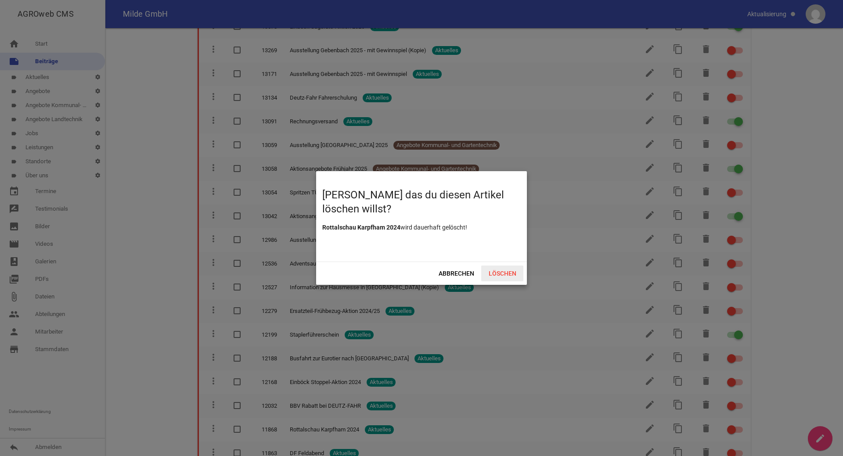
click at [507, 270] on span "Löschen" at bounding box center [502, 274] width 42 height 16
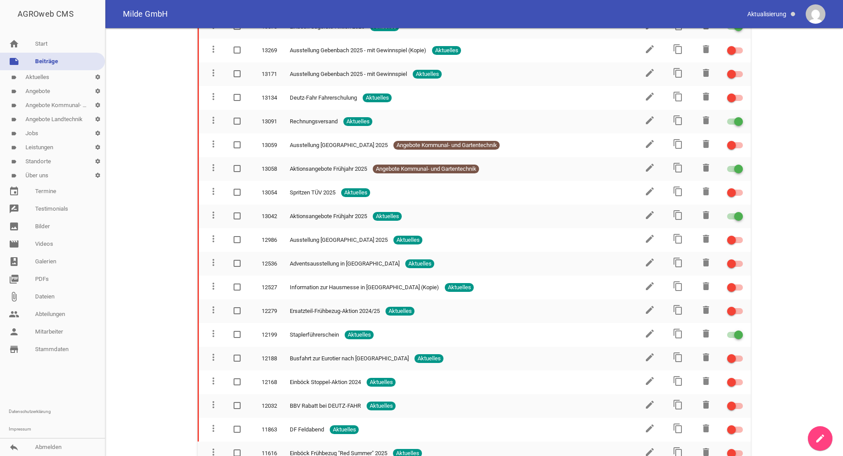
click at [705, 376] on icon "delete" at bounding box center [706, 381] width 11 height 11
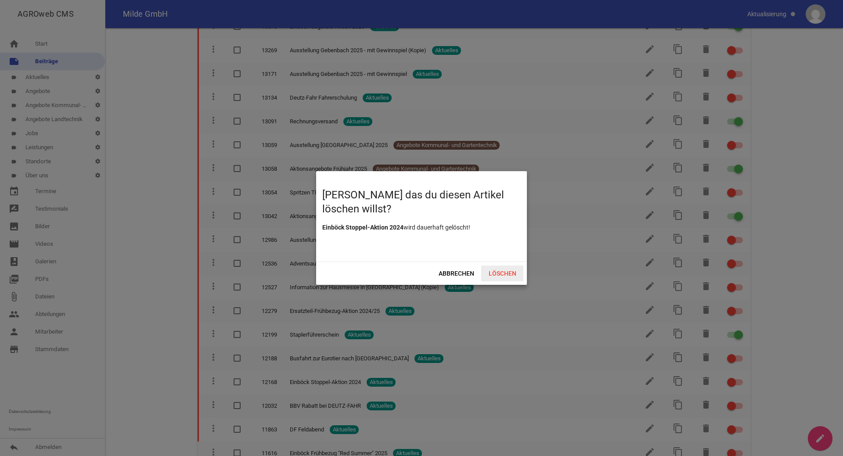
click at [512, 275] on span "Löschen" at bounding box center [502, 274] width 42 height 16
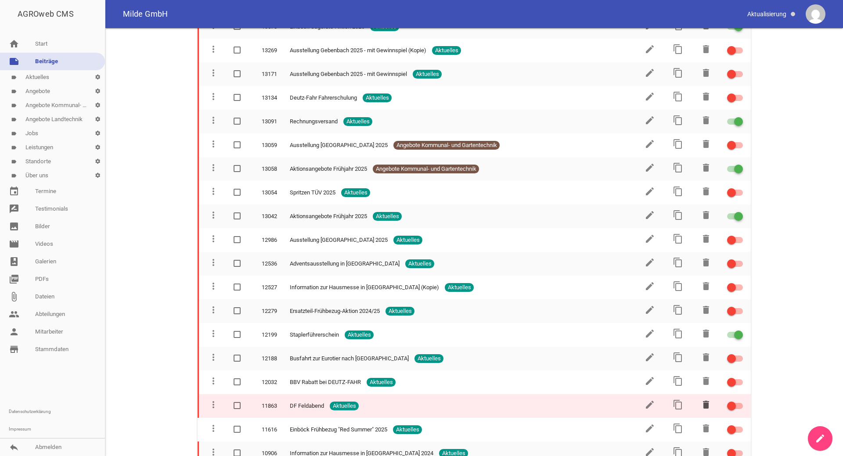
click at [708, 401] on icon "delete" at bounding box center [706, 405] width 11 height 11
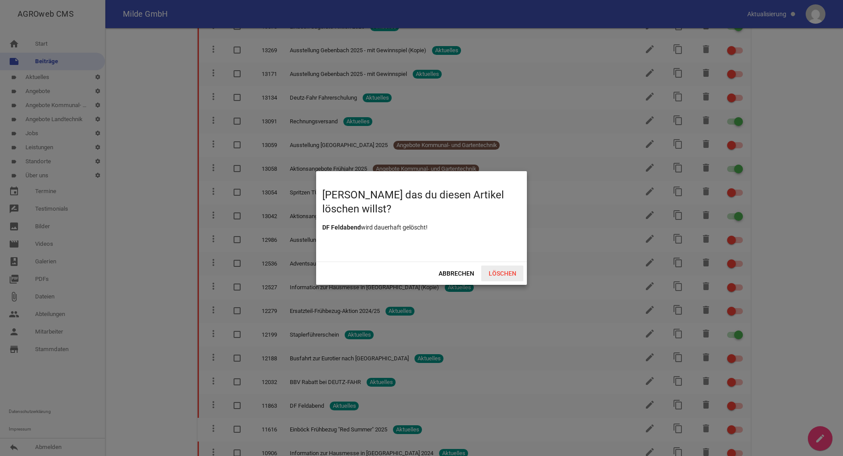
click at [491, 277] on span "Löschen" at bounding box center [502, 274] width 42 height 16
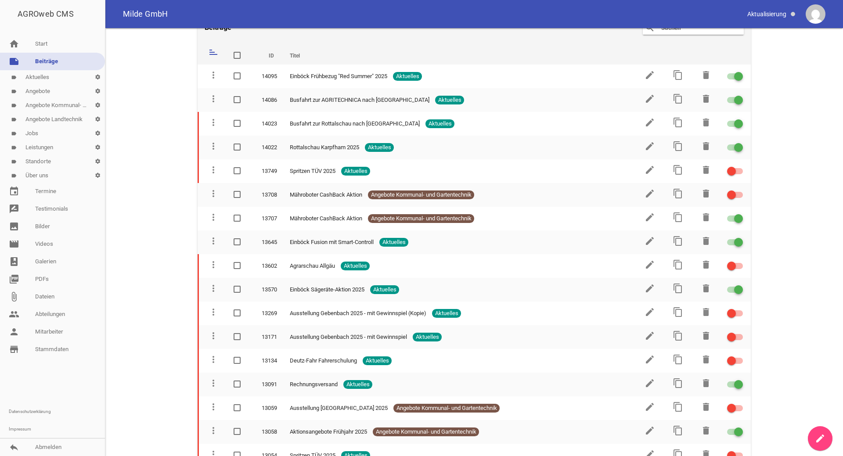
scroll to position [0, 0]
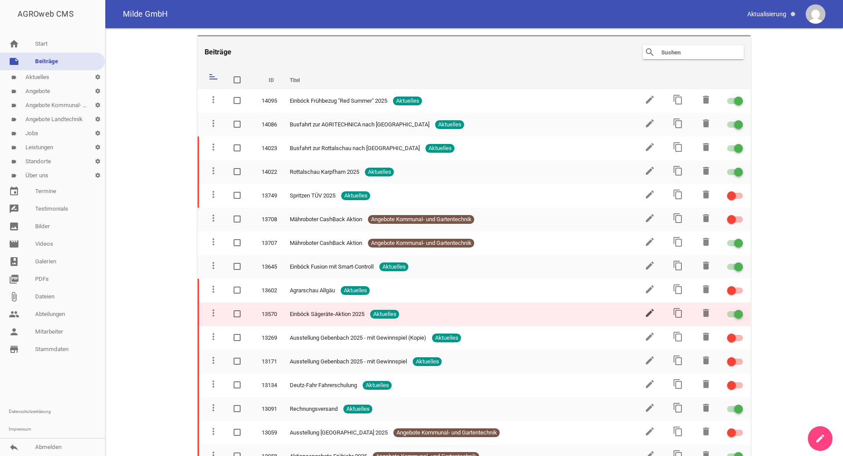
click at [650, 313] on icon "edit" at bounding box center [650, 313] width 11 height 11
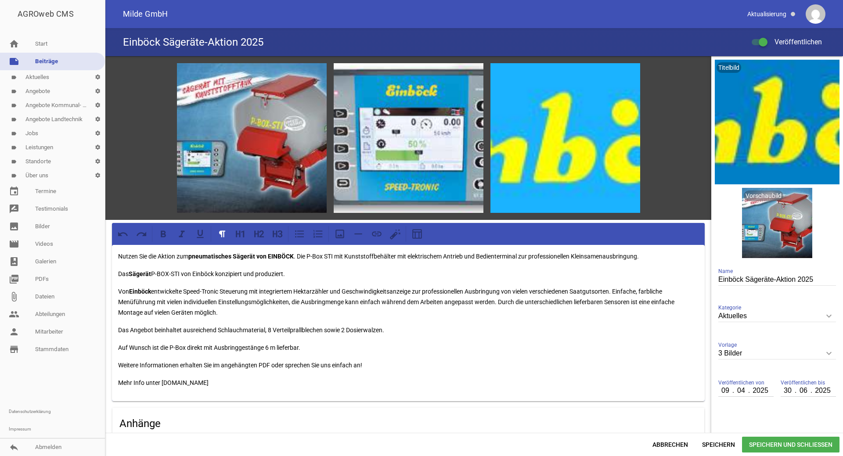
click at [802, 394] on input "06" at bounding box center [804, 390] width 16 height 11
type input "10"
click at [755, 443] on span "Speichern und Schließen" at bounding box center [791, 445] width 98 height 16
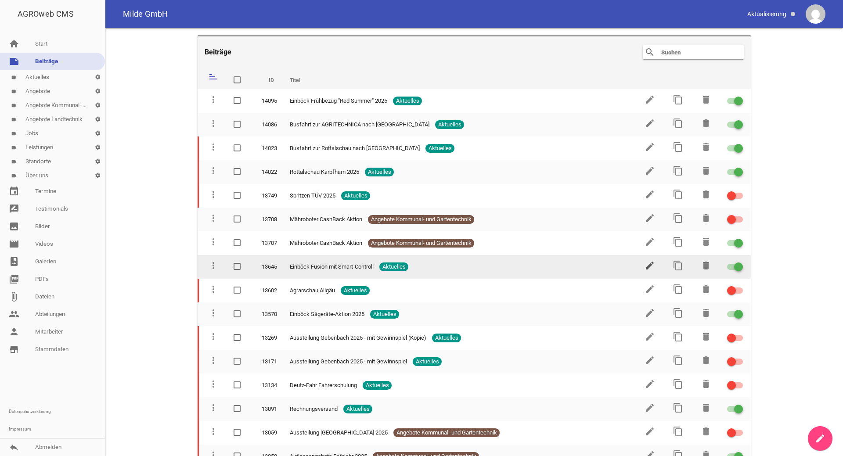
click at [649, 264] on icon "edit" at bounding box center [650, 265] width 11 height 11
